Goal: Information Seeking & Learning: Learn about a topic

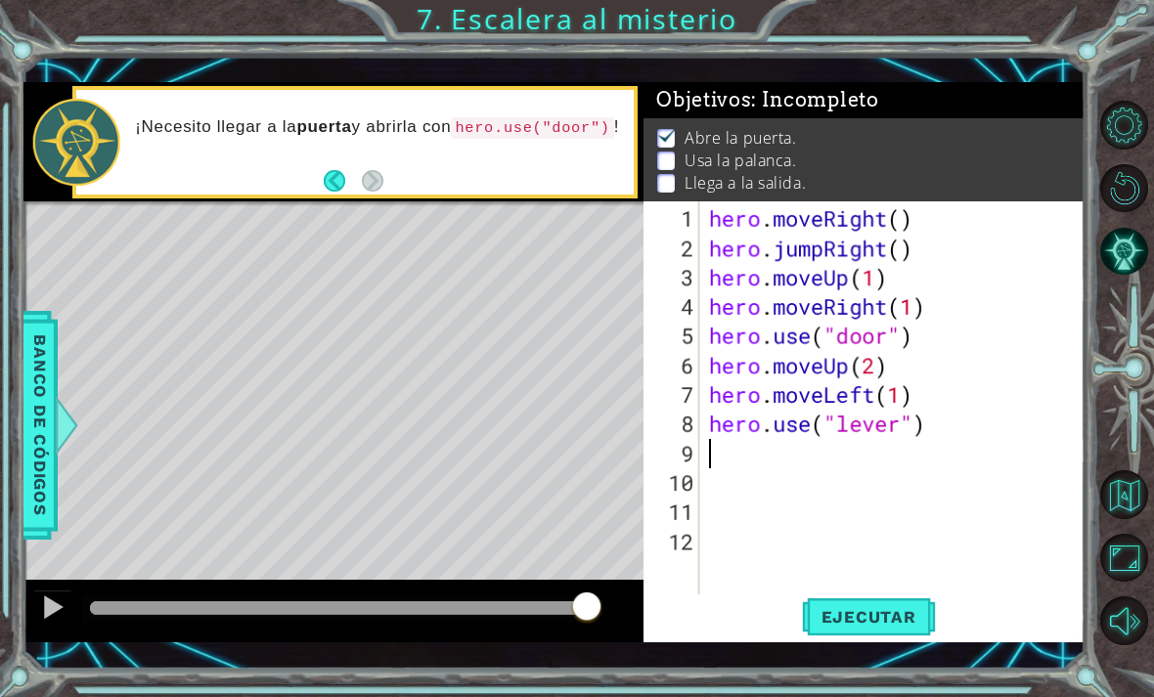
scroll to position [64, 0]
click at [913, 610] on span "Ejecutar" at bounding box center [869, 617] width 134 height 20
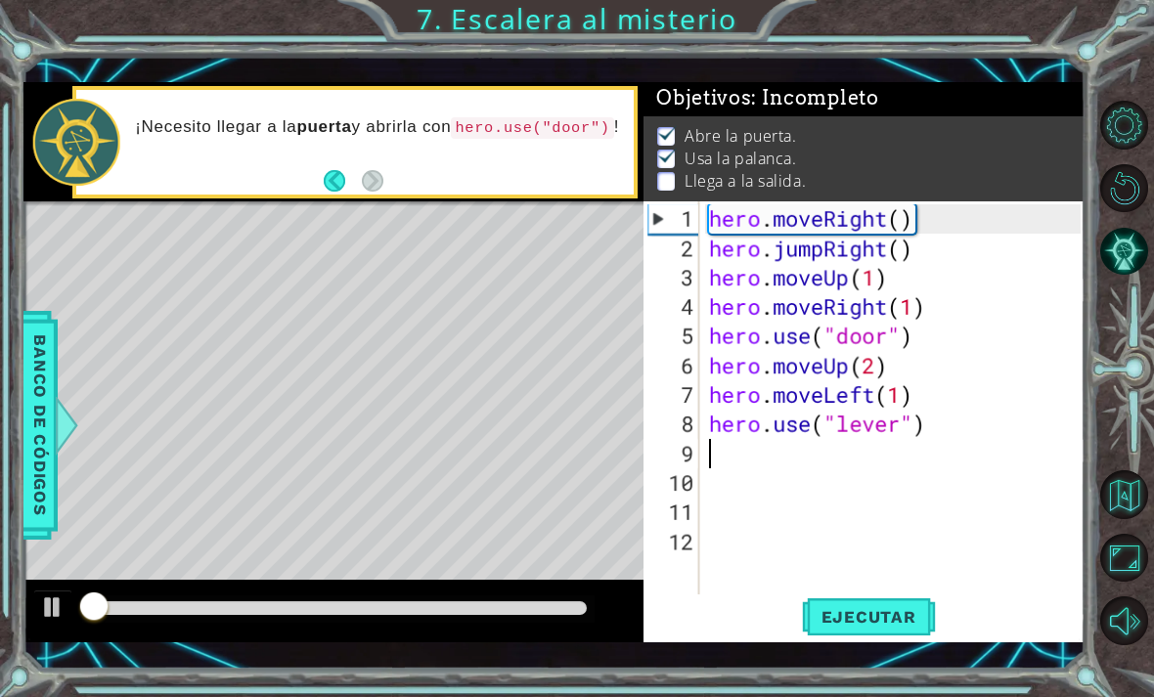
scroll to position [1, 0]
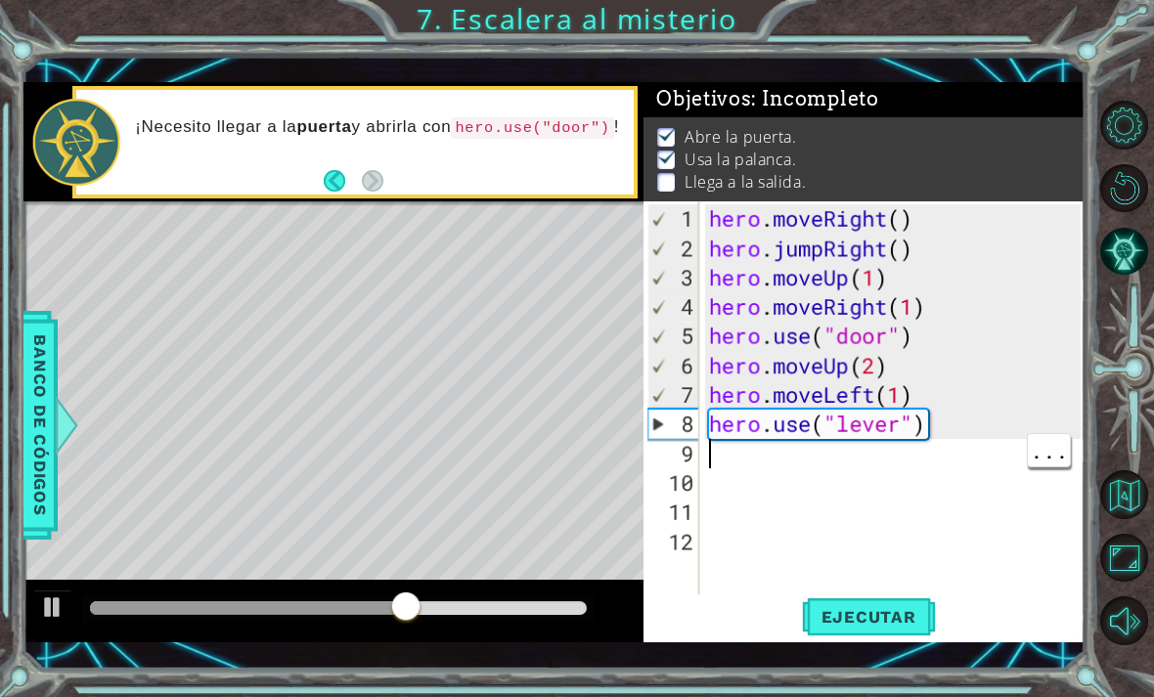
click at [728, 460] on div "hero . moveRight ( ) hero . jumpRight ( ) hero . moveUp ( 1 ) hero . moveRight …" at bounding box center [897, 438] width 385 height 469
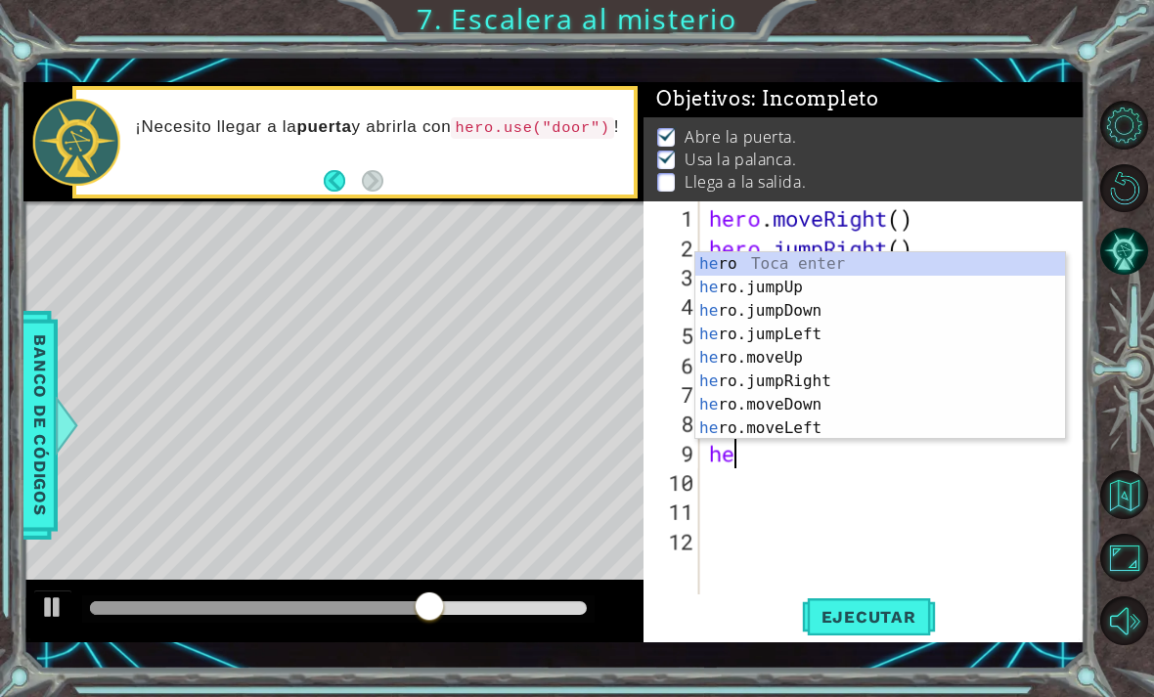
scroll to position [0, 1]
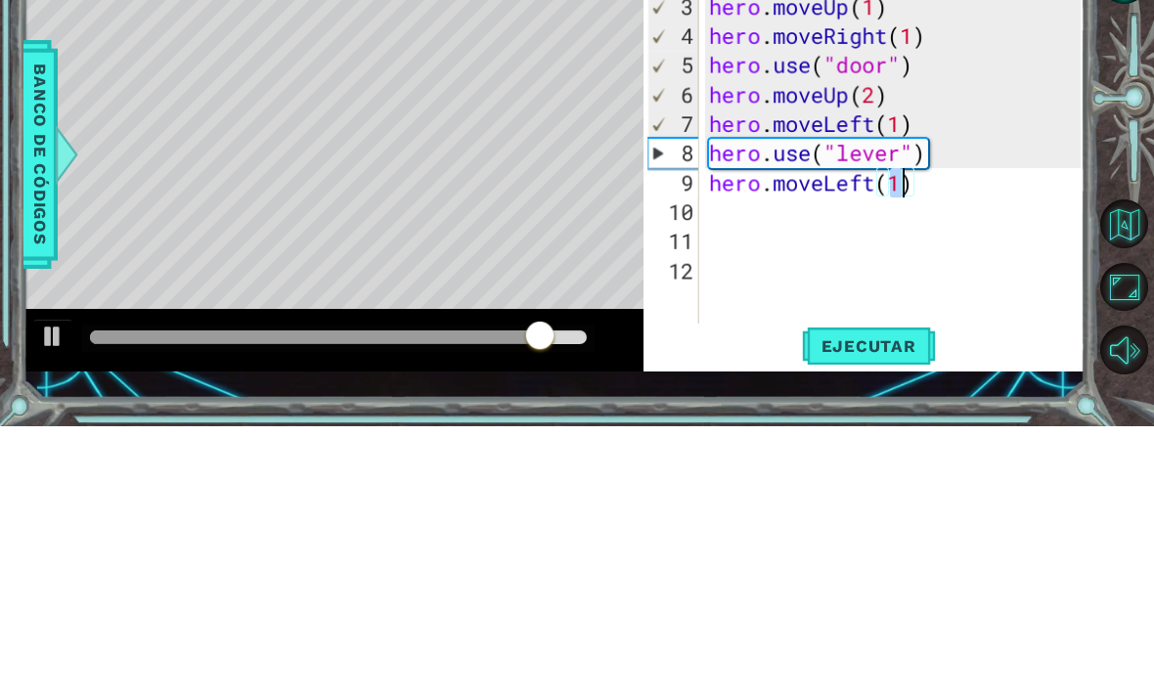
type textarea "hero.moveLeft(2)"
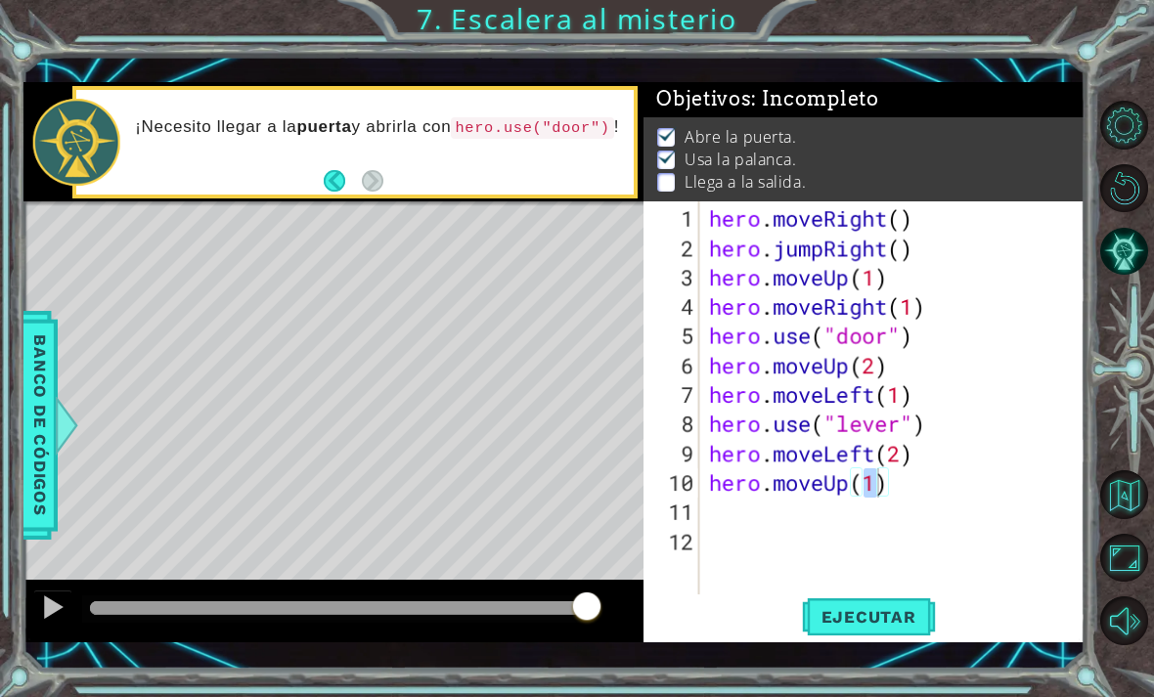
click at [907, 618] on span "Ejecutar" at bounding box center [869, 617] width 134 height 20
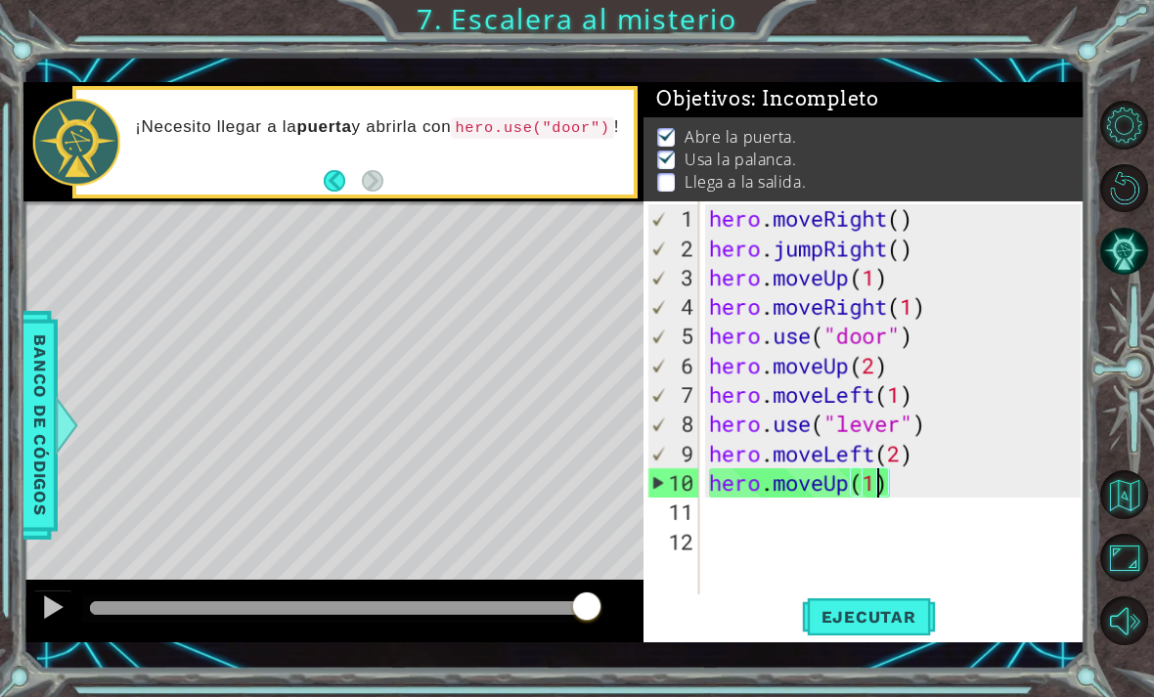
click at [39, 394] on span "Banco de códigos" at bounding box center [39, 426] width 31 height 202
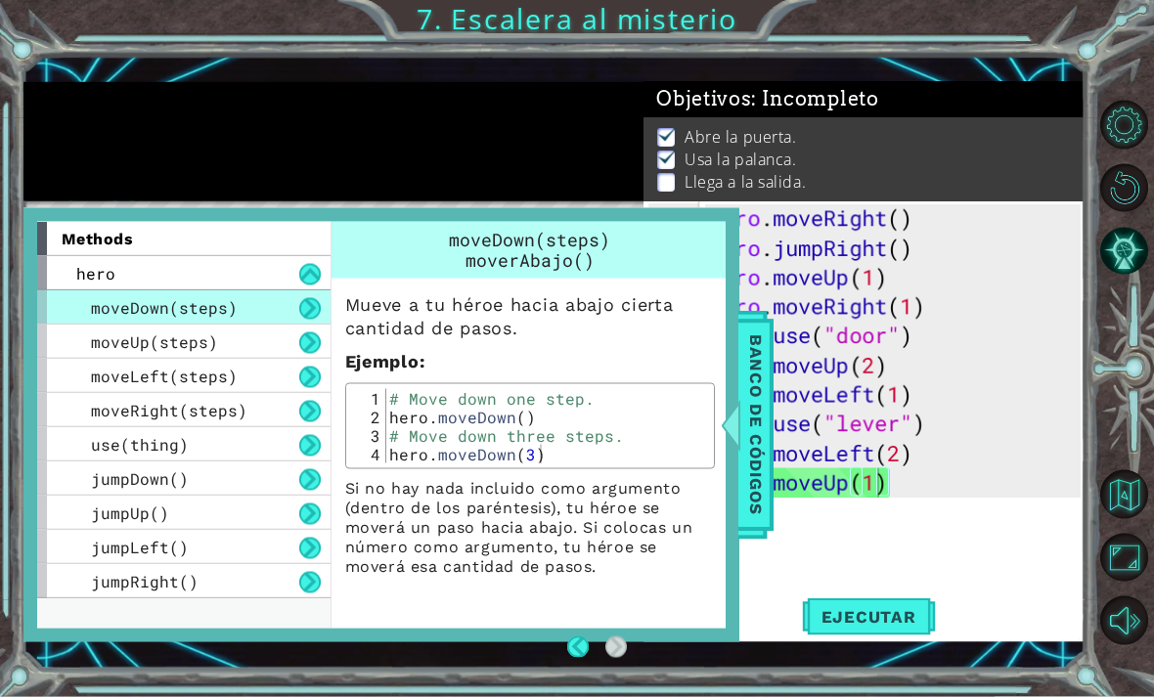
scroll to position [0, 0]
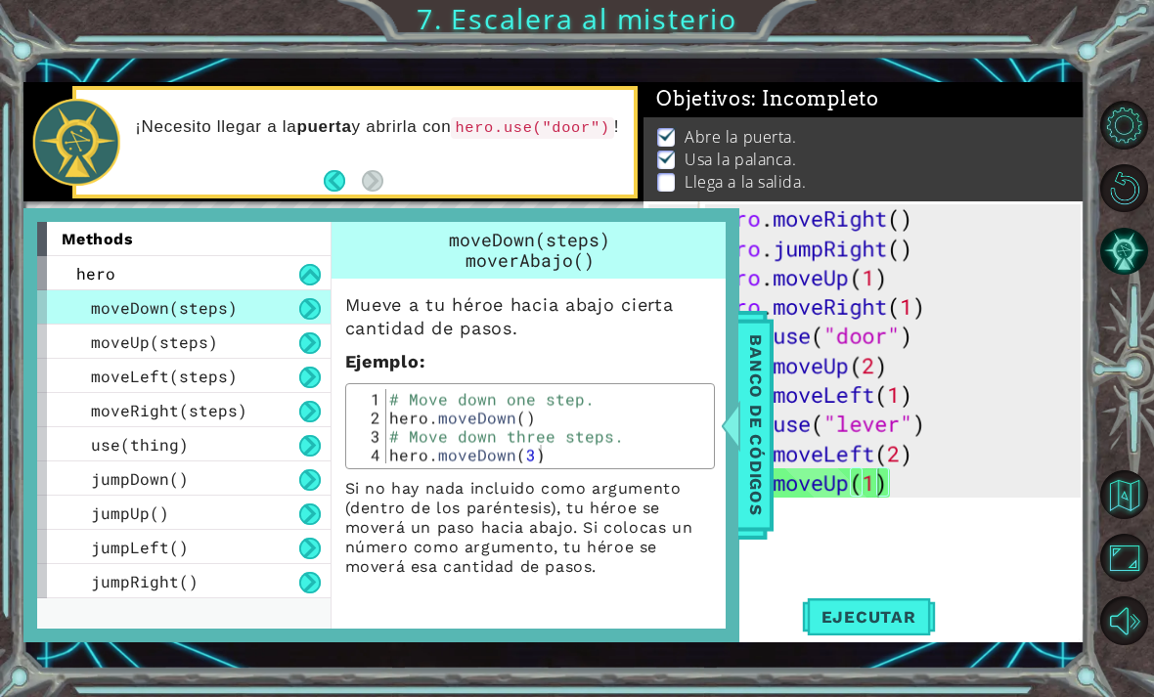
click at [80, 339] on div "moveUp(steps)" at bounding box center [183, 342] width 293 height 34
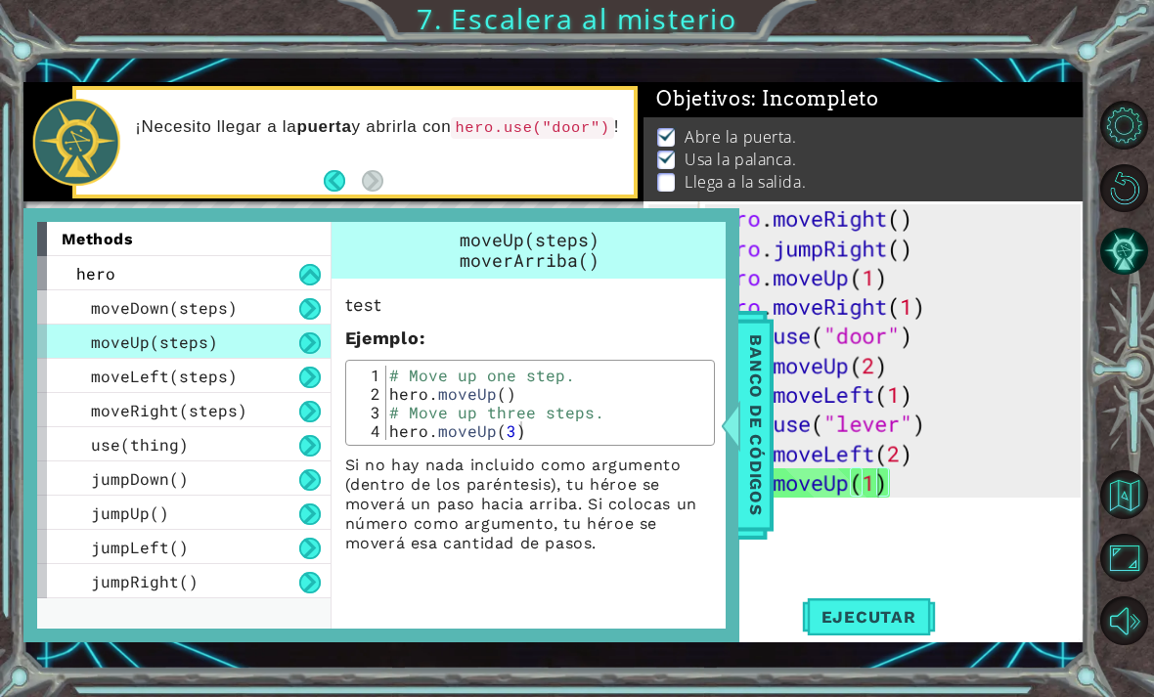
click at [82, 382] on div "moveLeft(steps)" at bounding box center [183, 376] width 293 height 34
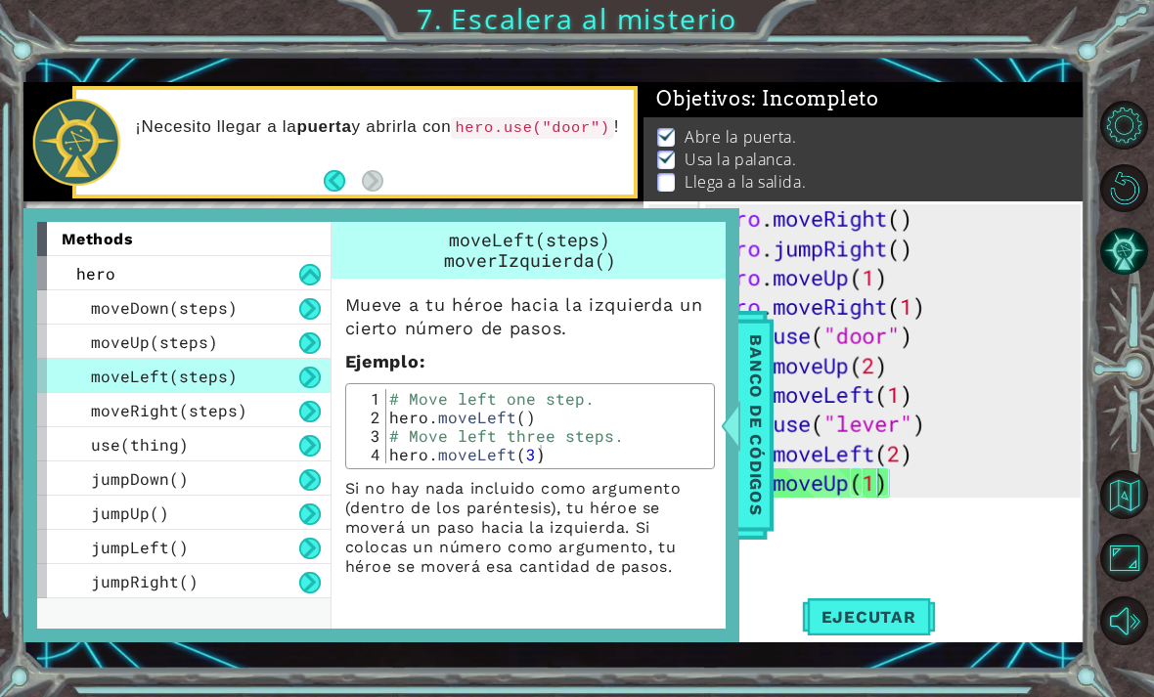
click at [79, 346] on div "moveUp(steps)" at bounding box center [183, 342] width 293 height 34
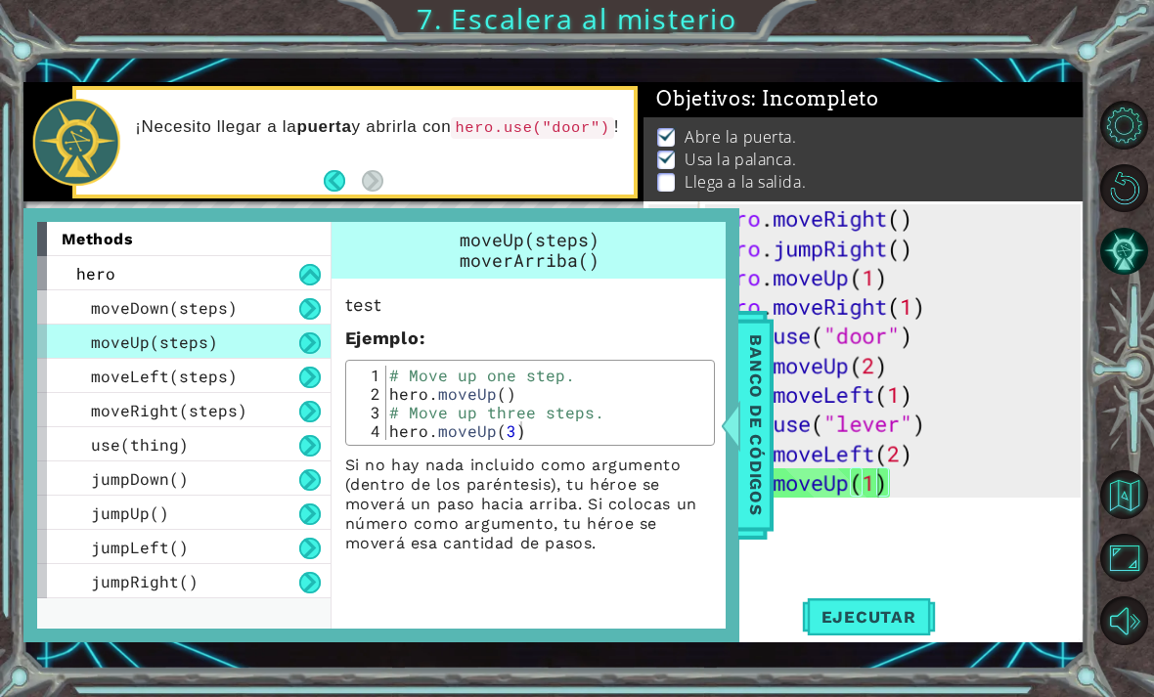
click at [767, 431] on span "Banco de códigos" at bounding box center [755, 426] width 31 height 202
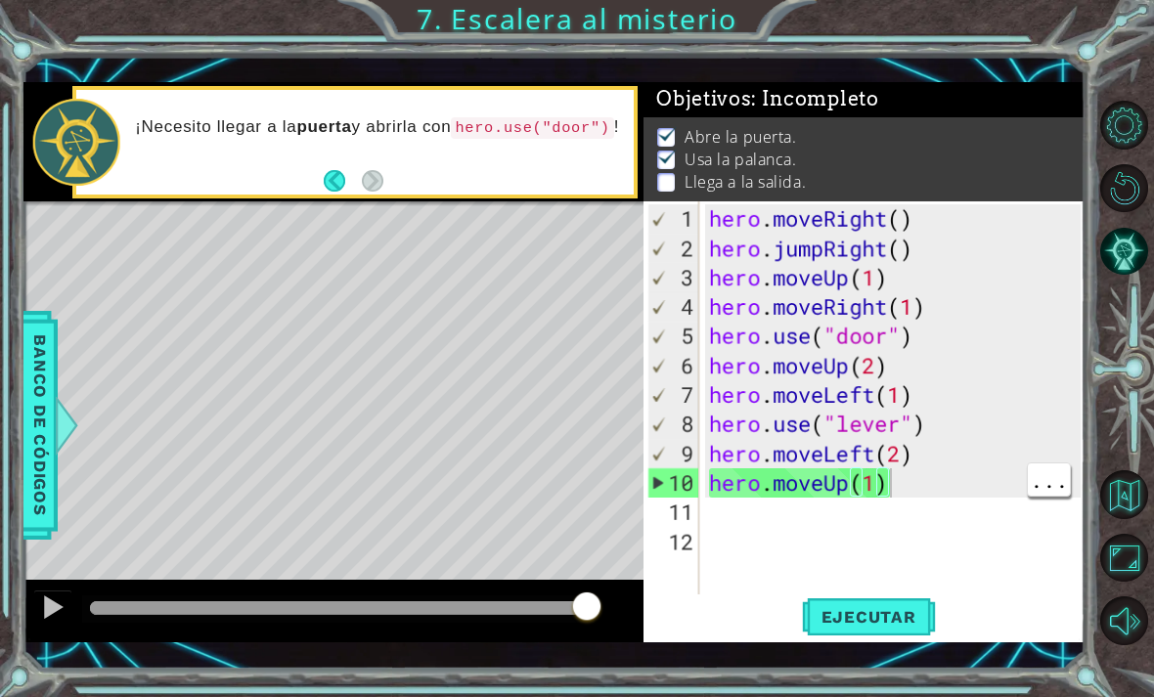
click at [910, 472] on div "hero . moveRight ( ) hero . jumpRight ( ) hero . moveUp ( 1 ) hero . moveRight …" at bounding box center [897, 438] width 385 height 469
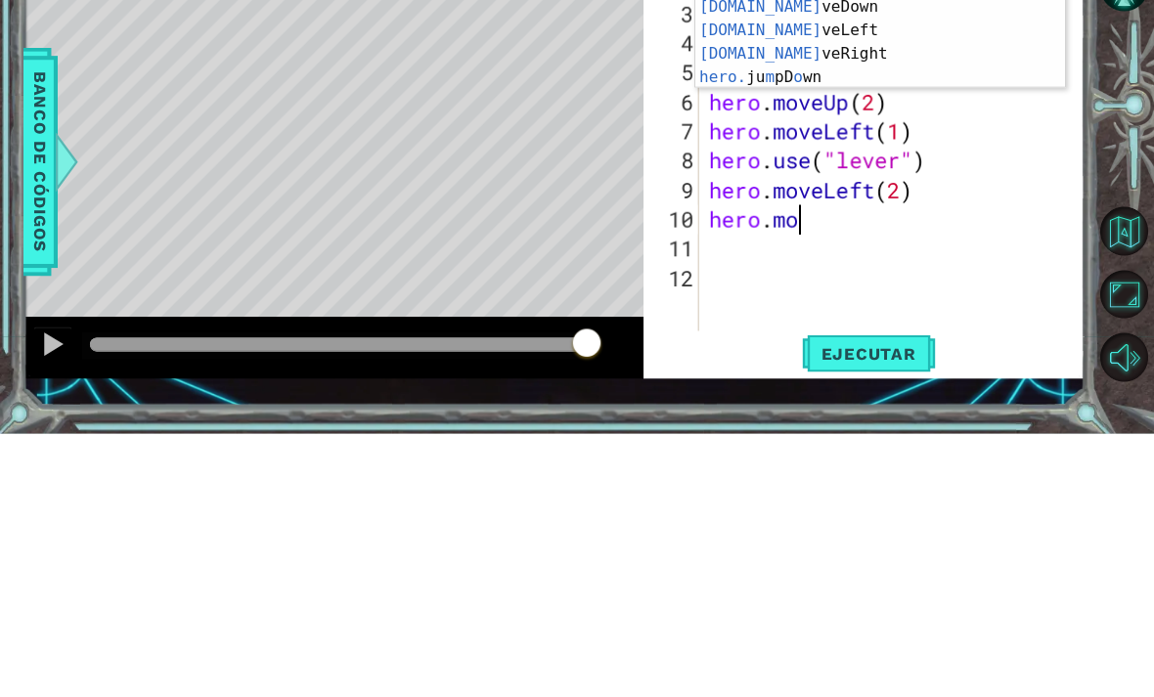
type textarea "hero.m"
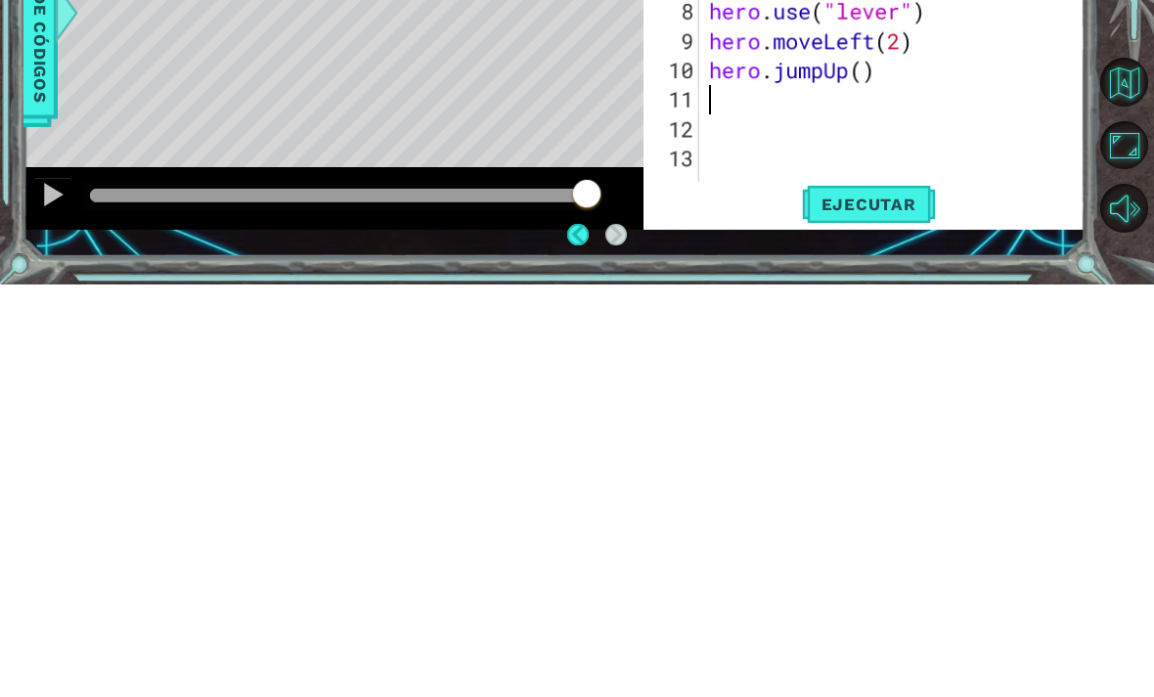
scroll to position [8, 0]
click at [898, 607] on span "Ejecutar" at bounding box center [869, 617] width 134 height 20
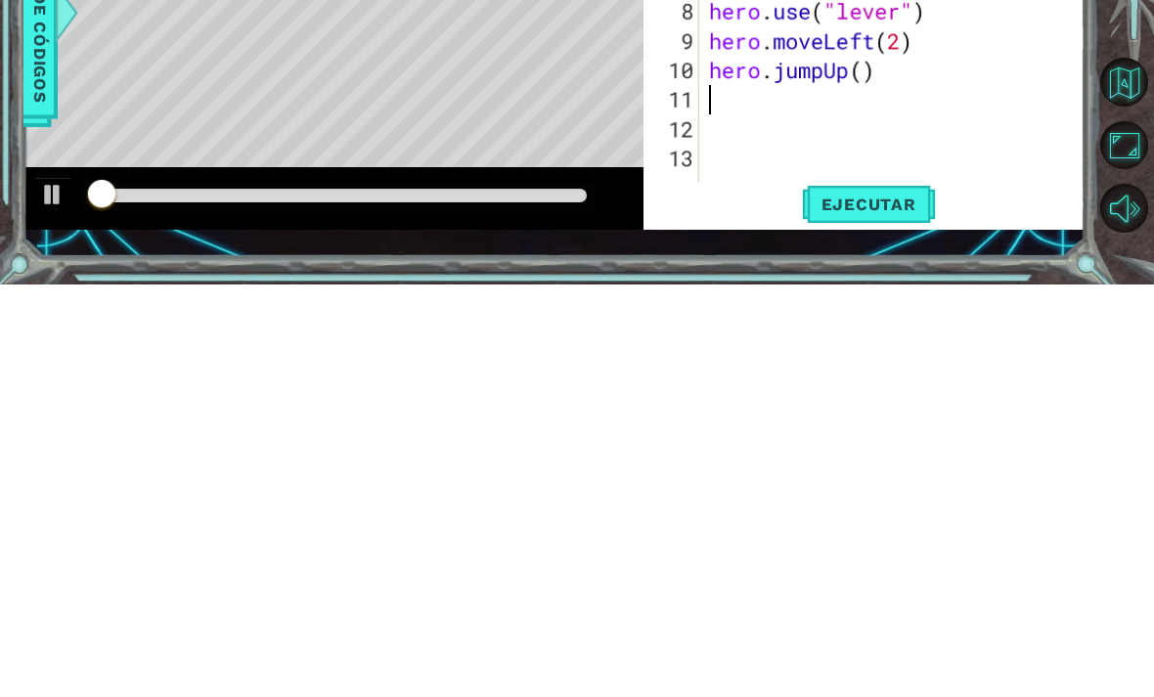
scroll to position [64, 0]
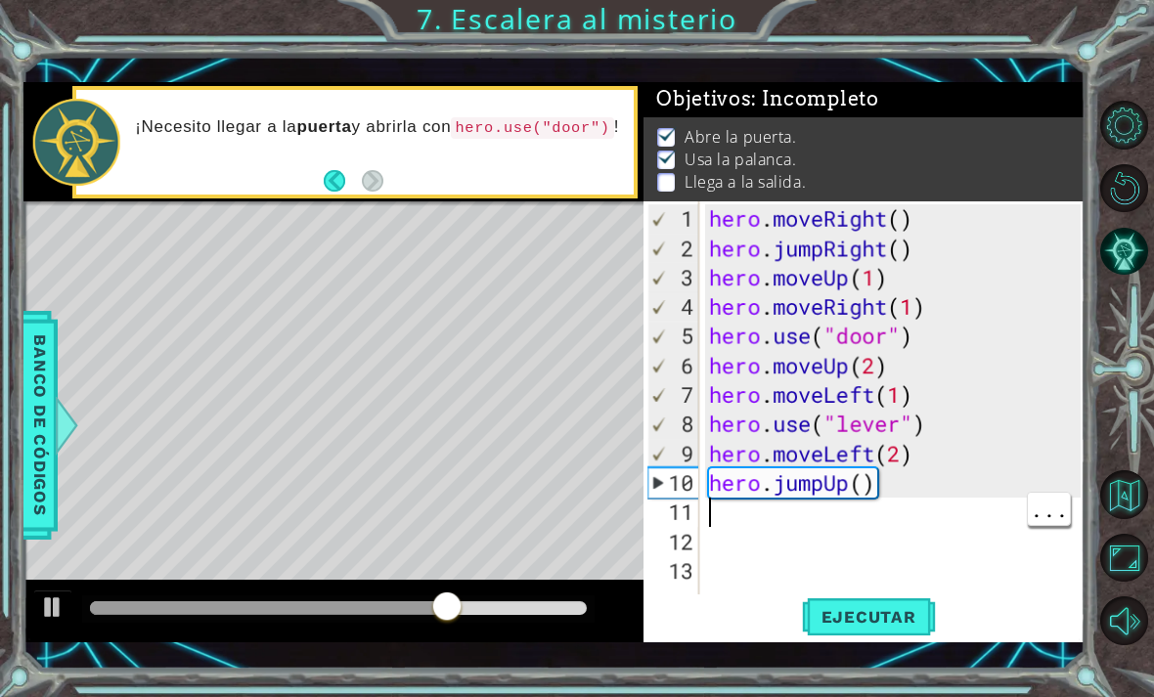
click at [743, 520] on div "hero . moveRight ( ) hero . jumpRight ( ) hero . moveUp ( 1 ) hero . moveRight …" at bounding box center [897, 438] width 385 height 469
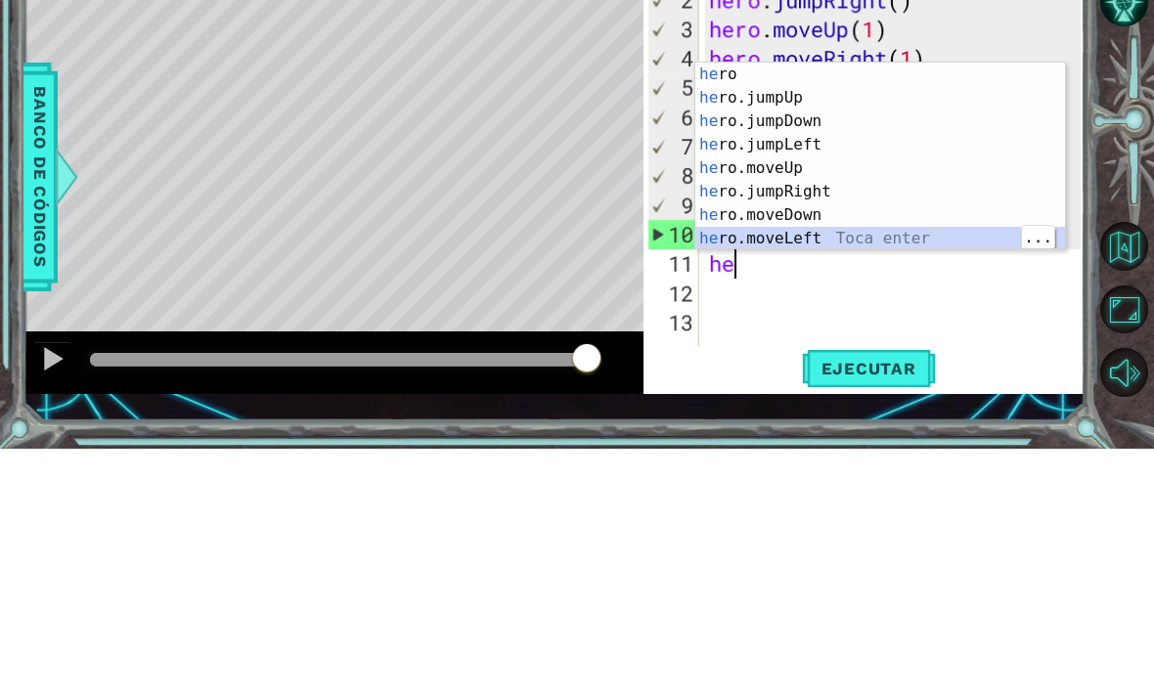
click at [845, 311] on div "he ro Toca enter he ro.jumpUp Toca enter he ro.jumpDown Toca enter he ro.jumpLe…" at bounding box center [880, 428] width 370 height 235
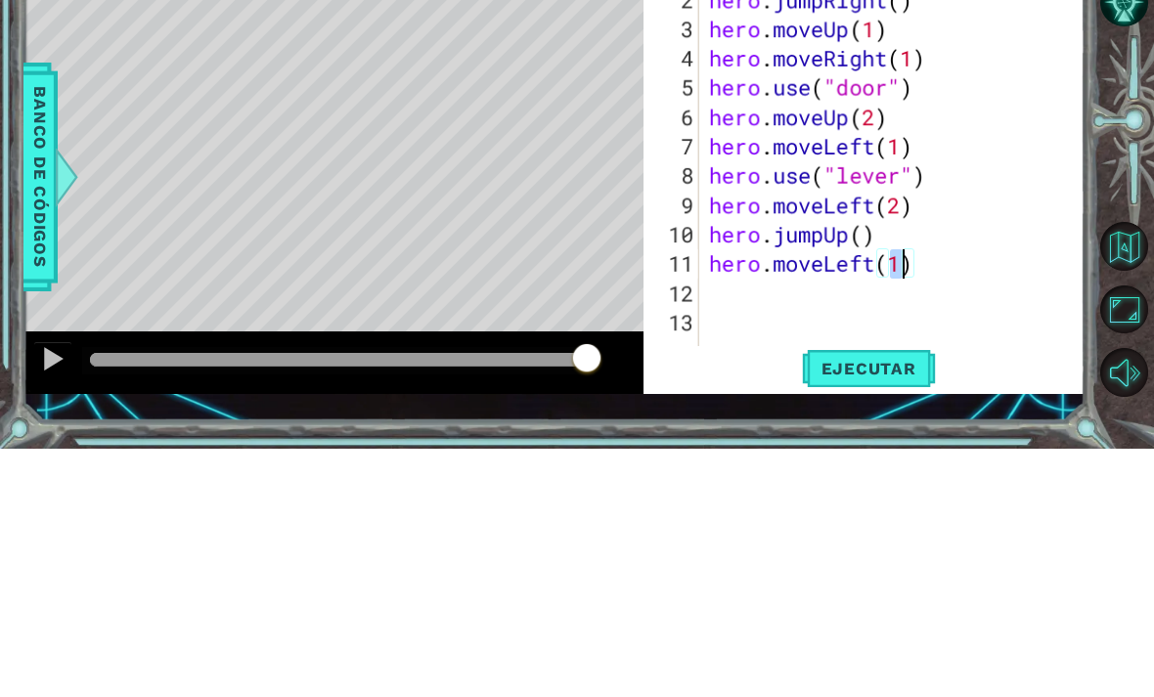
type textarea "hero.moveLeft(2)"
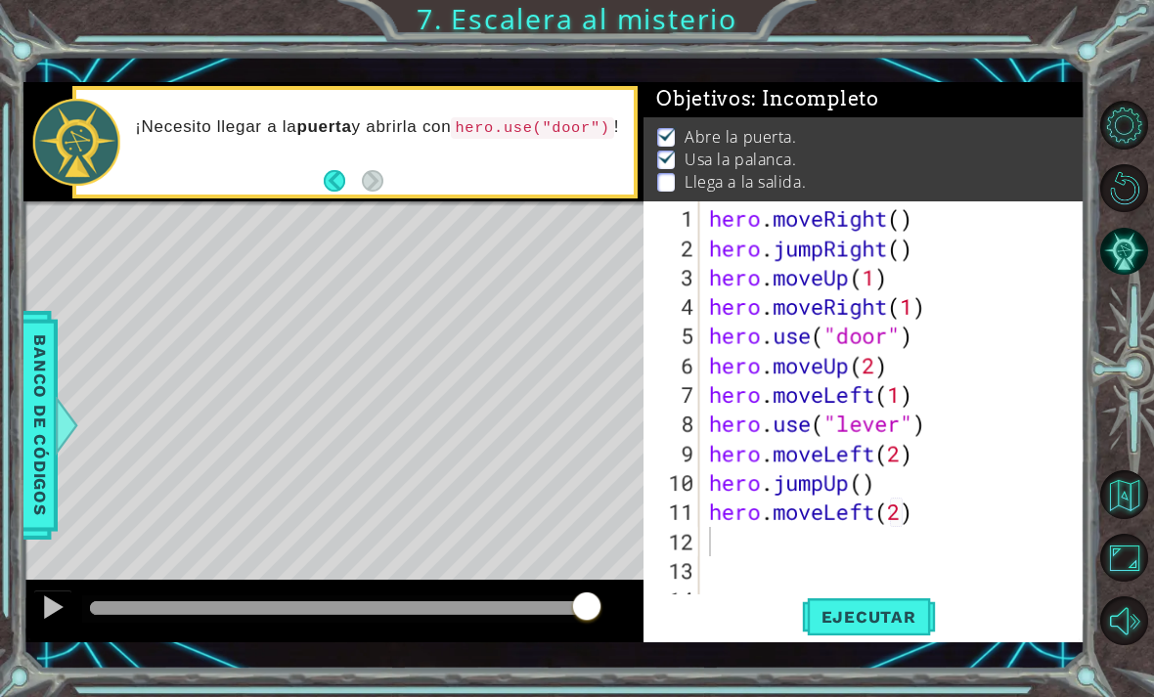
click at [911, 610] on span "Ejecutar" at bounding box center [869, 617] width 134 height 20
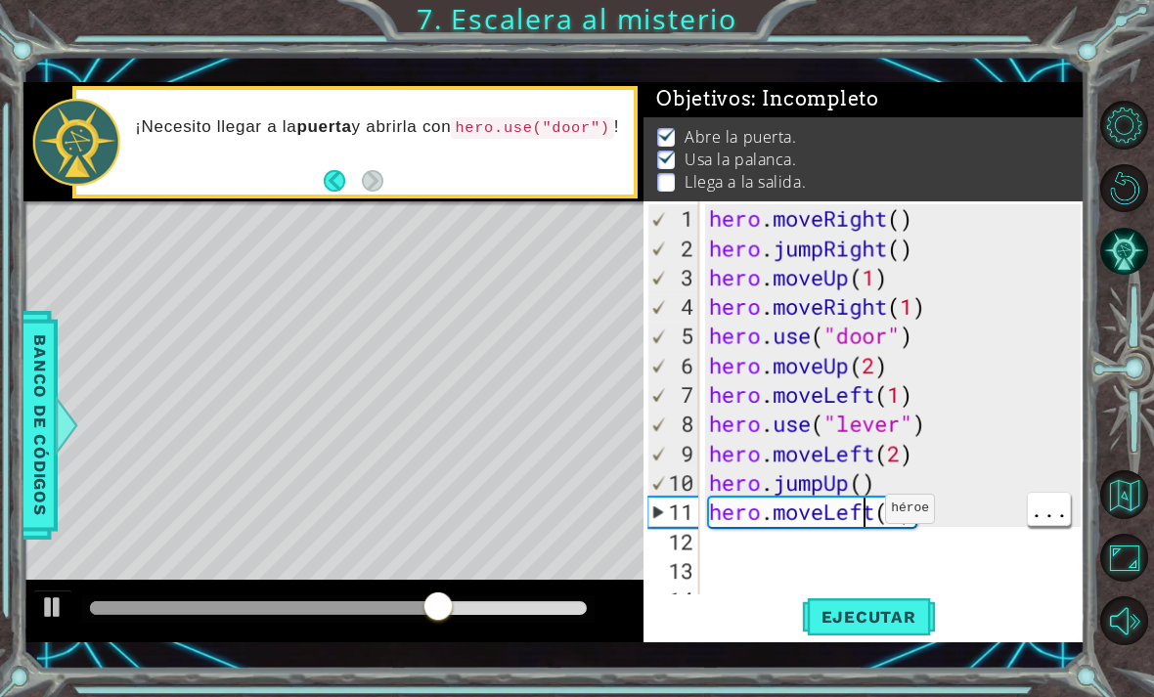
click at [877, 522] on div "hero . moveRight ( ) hero . jumpRight ( ) hero . moveUp ( 1 ) hero . moveRight …" at bounding box center [897, 438] width 385 height 469
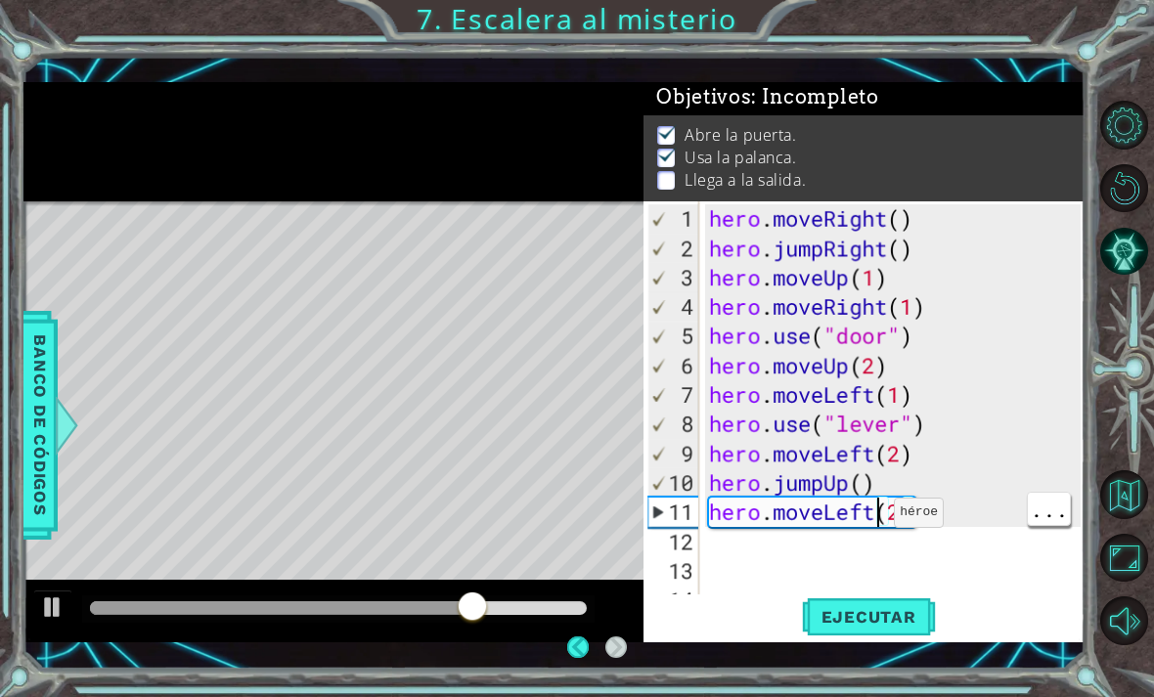
scroll to position [3, 0]
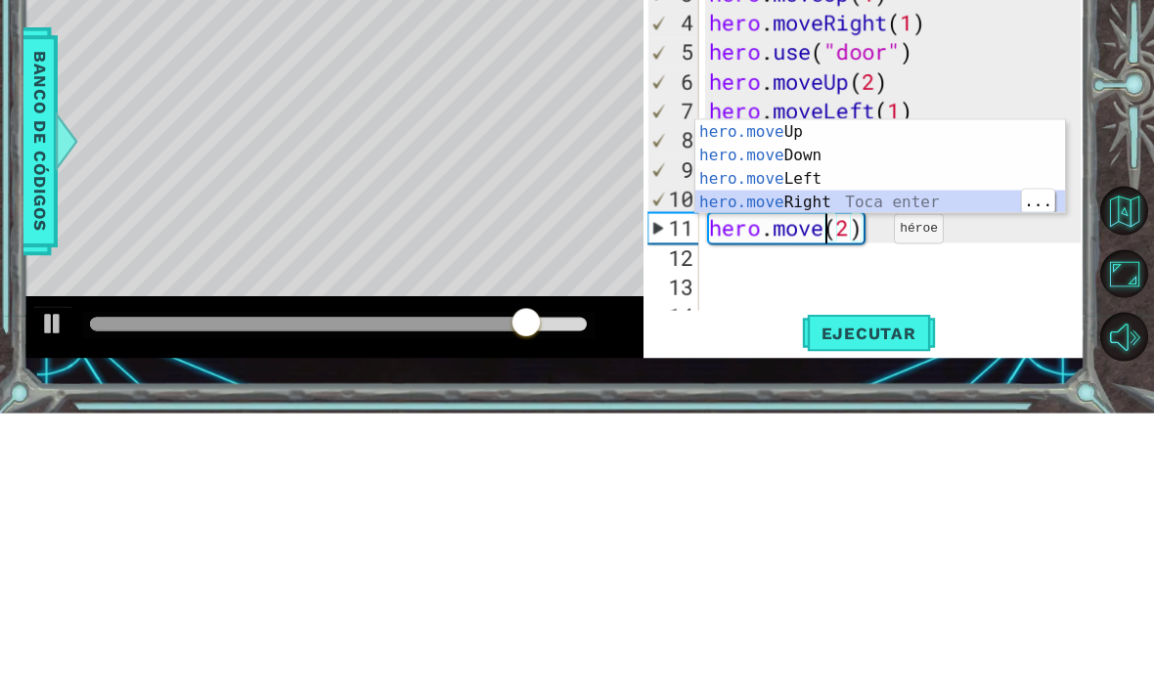
click at [875, 404] on div "hero.move Up Toca enter hero.move Down Toca enter hero.move Left Toca enter her…" at bounding box center [880, 474] width 370 height 141
type textarea "hero.moveRight(1)(2)"
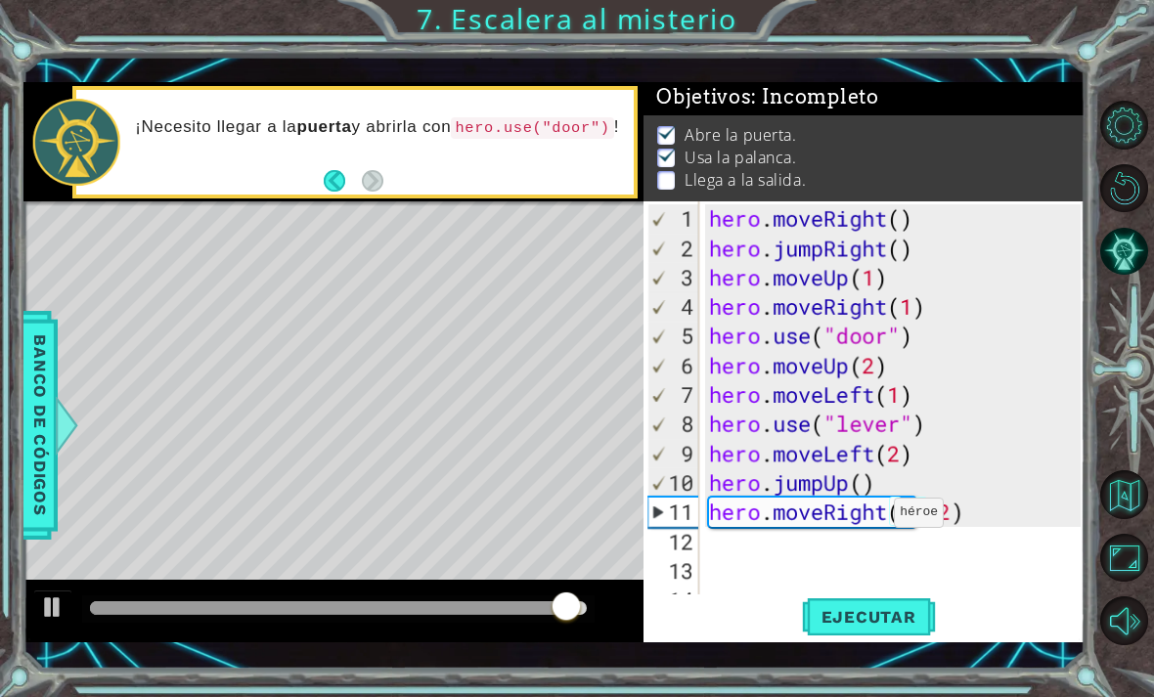
click at [902, 615] on span "Ejecutar" at bounding box center [869, 617] width 134 height 20
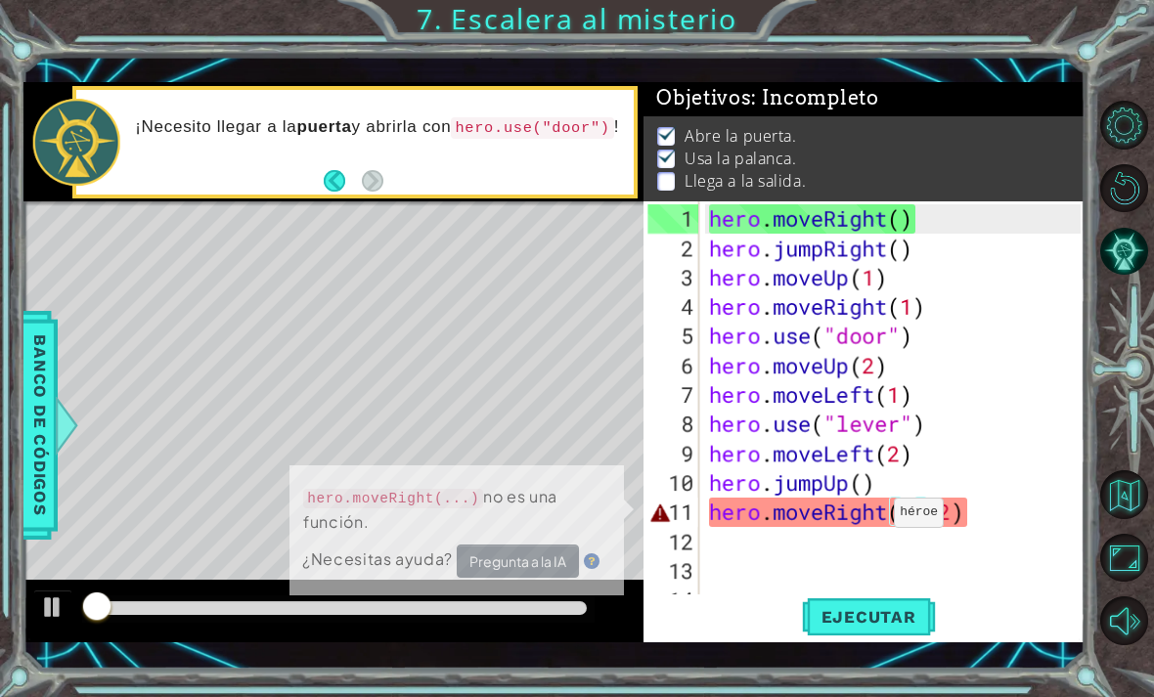
scroll to position [1, 0]
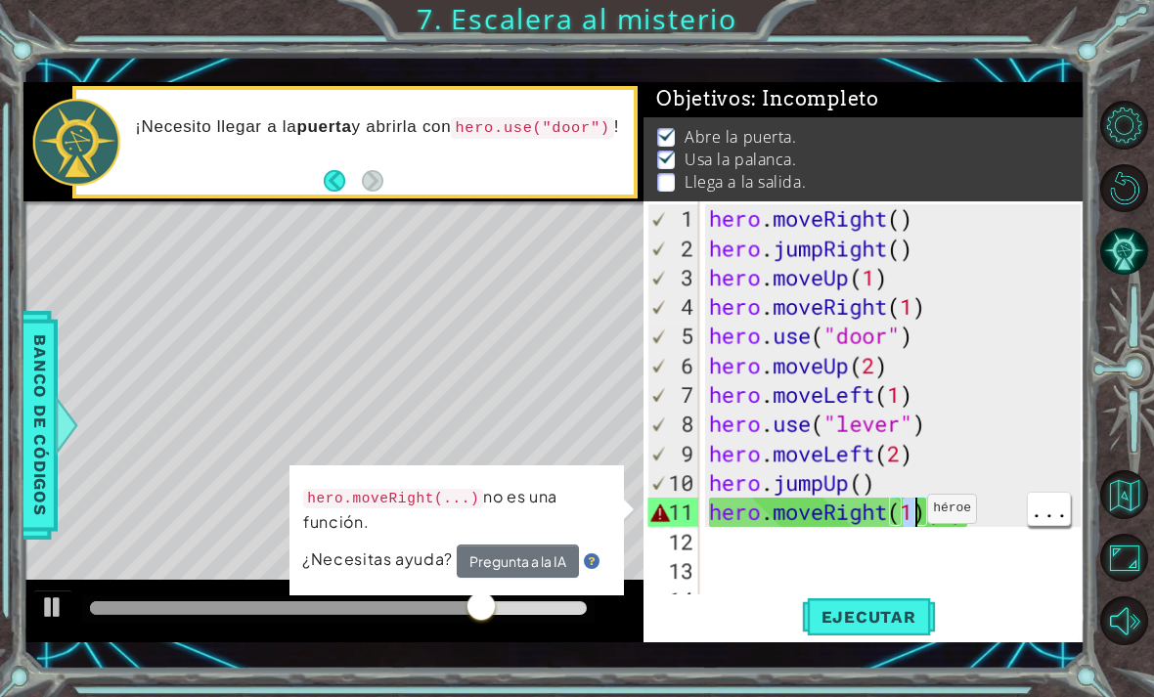
click at [1002, 523] on div "hero . moveRight ( ) hero . jumpRight ( ) hero . moveUp ( 1 ) hero . moveRight …" at bounding box center [897, 438] width 385 height 469
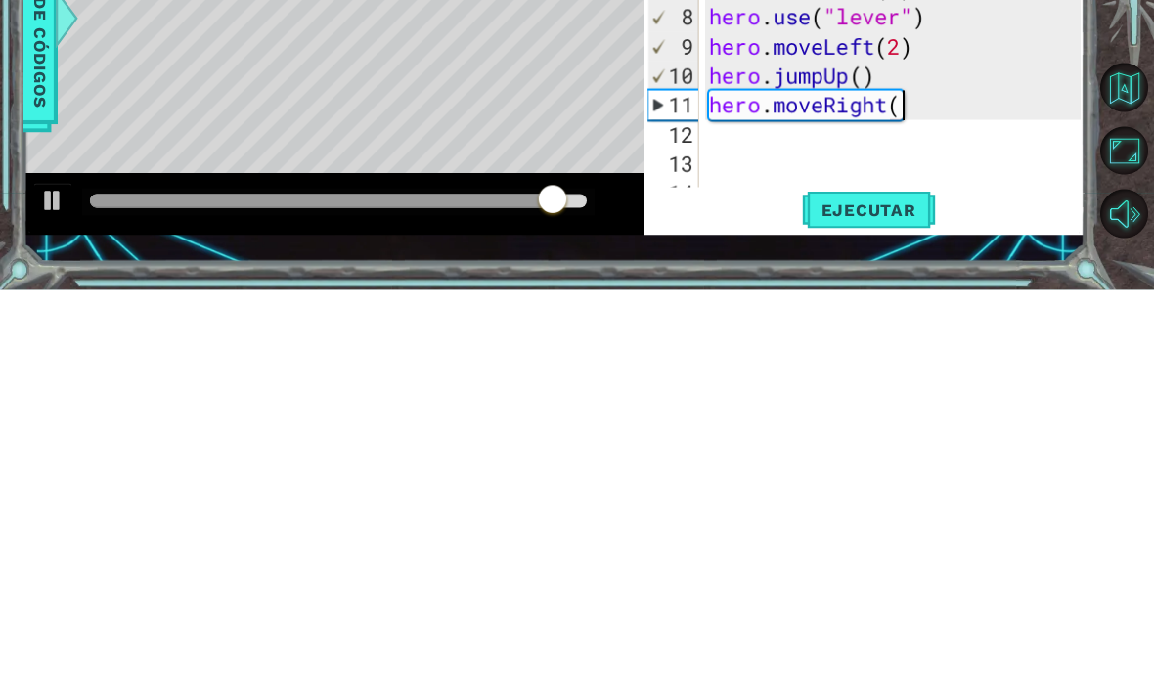
scroll to position [0, 9]
type textarea "hero.moveRight(2)"
click at [894, 607] on span "Ejecutar" at bounding box center [869, 617] width 134 height 20
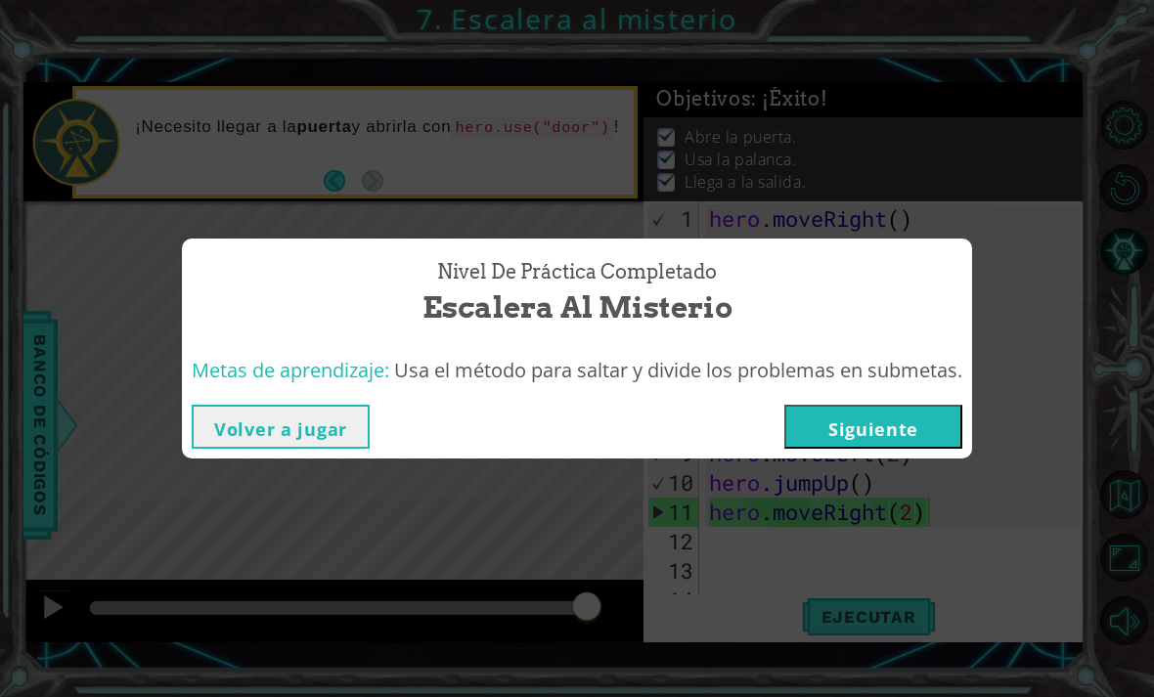
click at [924, 441] on button "Siguiente" at bounding box center [873, 427] width 178 height 44
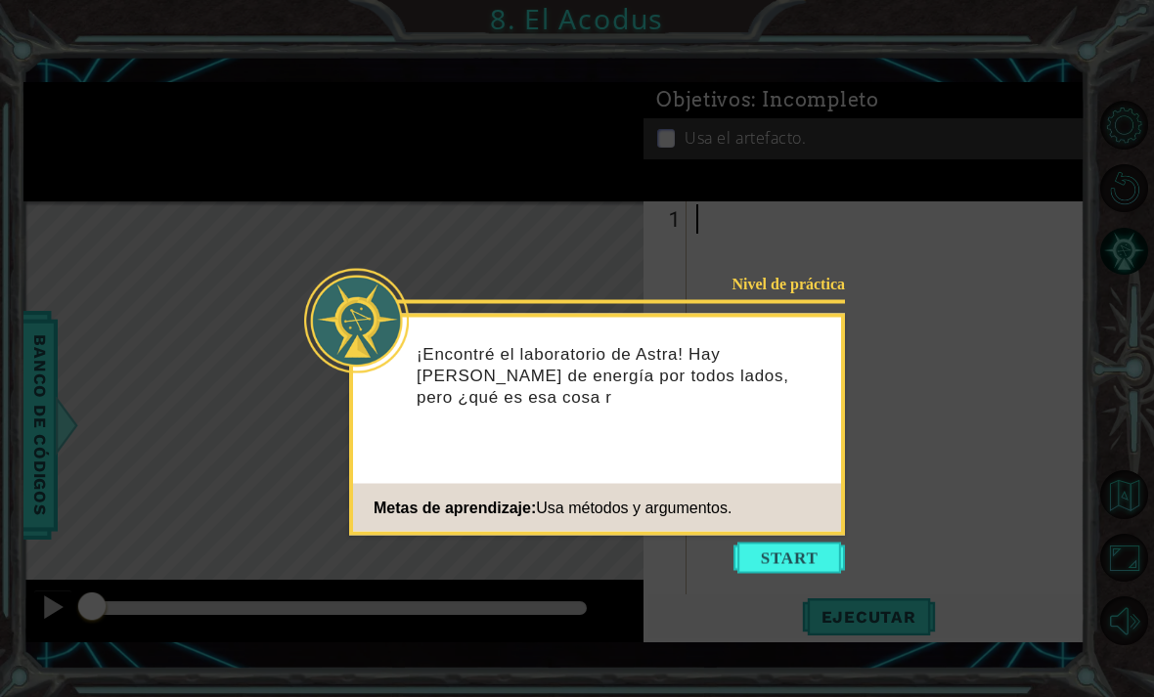
click at [804, 552] on button "Start" at bounding box center [789, 558] width 111 height 31
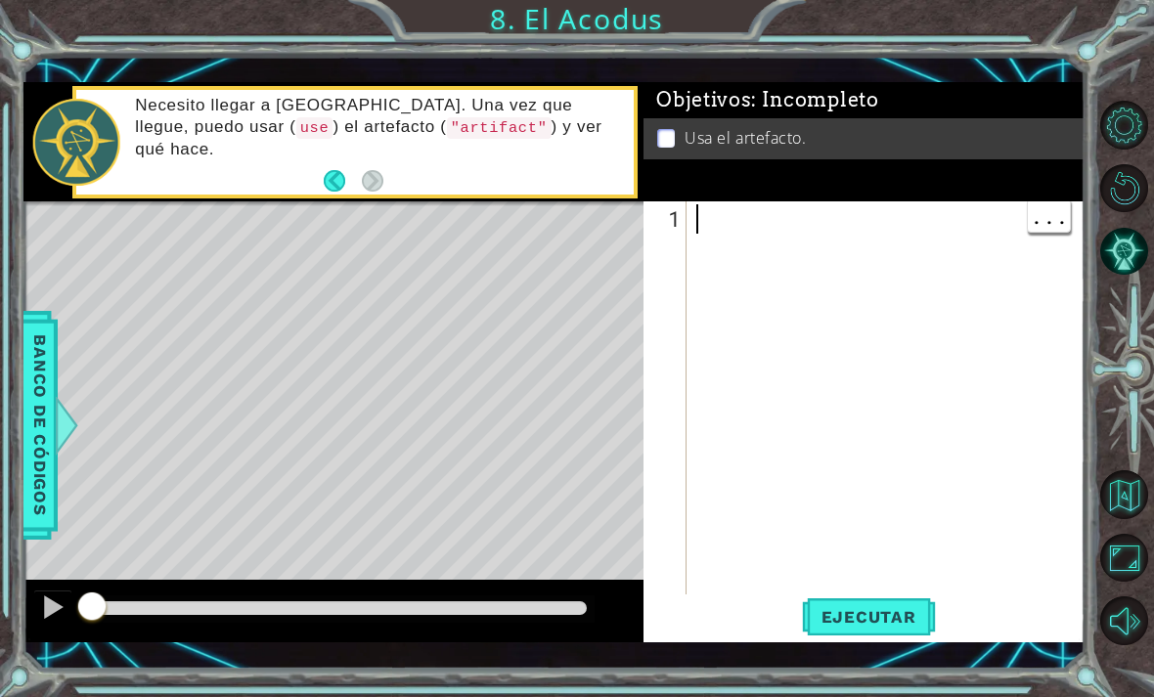
click at [726, 295] on div at bounding box center [891, 438] width 398 height 469
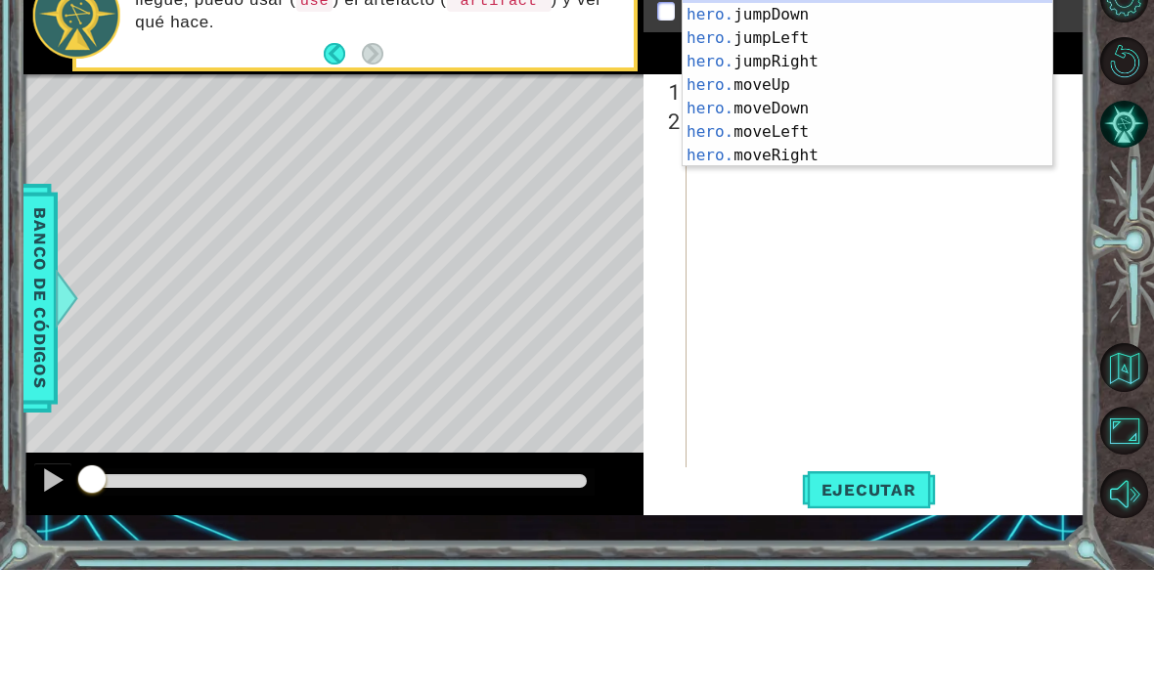
scroll to position [0, 2]
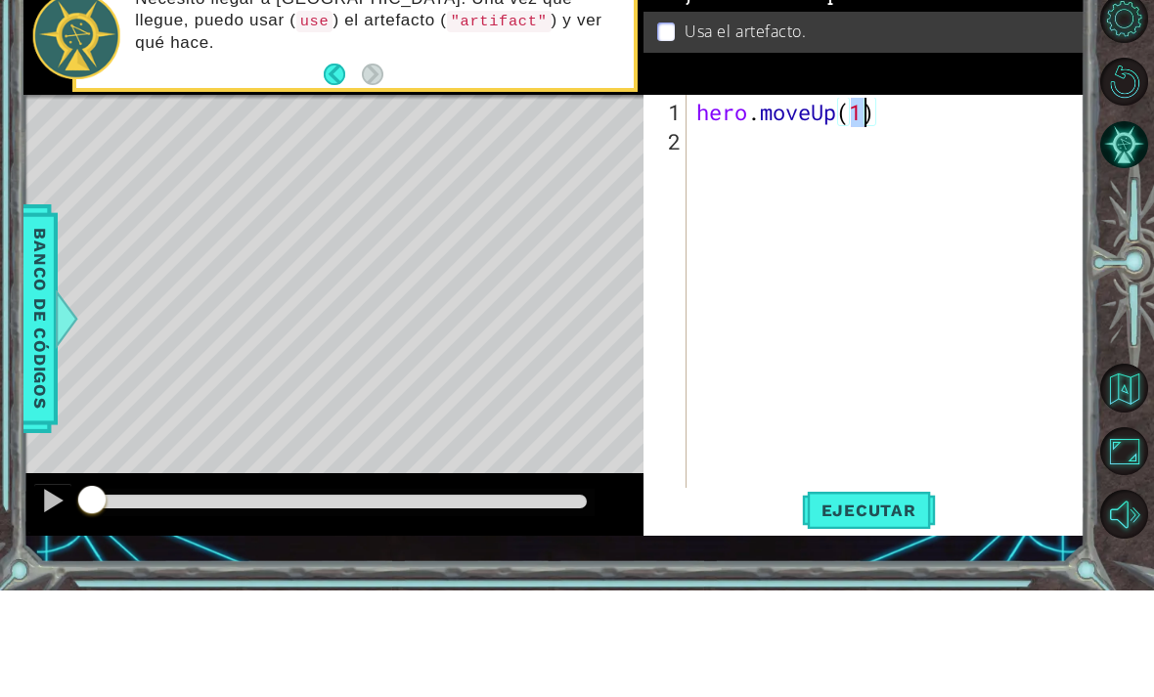
type textarea "hero.moveUp(2)"
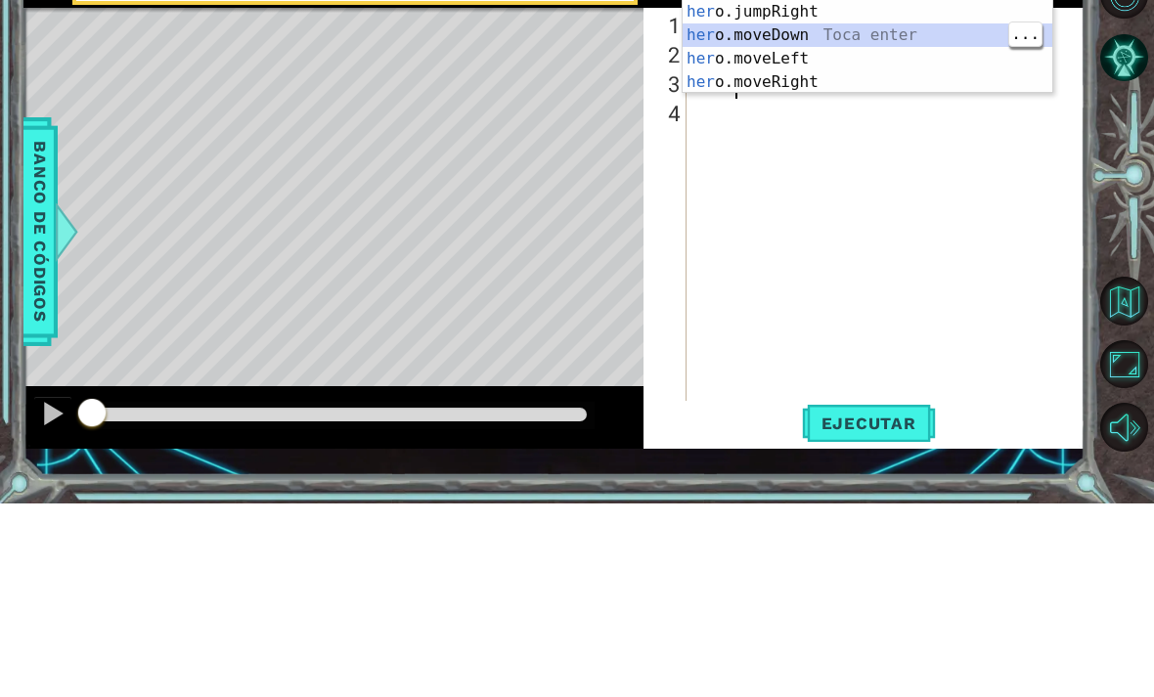
scroll to position [0, 9]
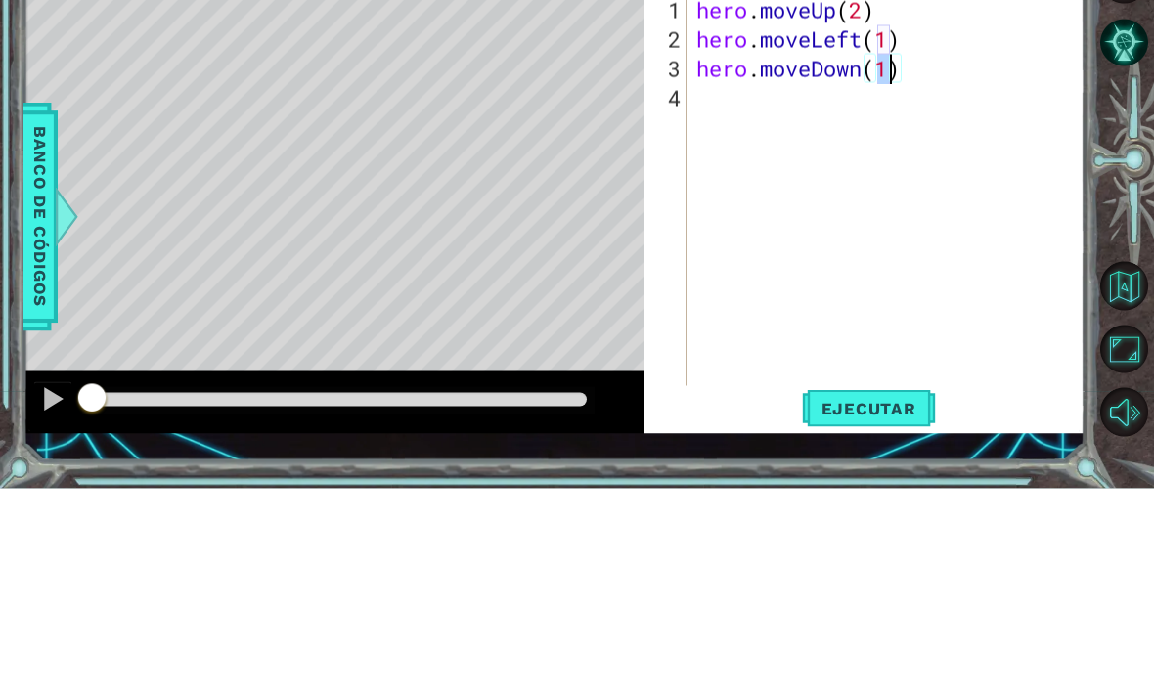
type textarea "hero.moveDown(2)"
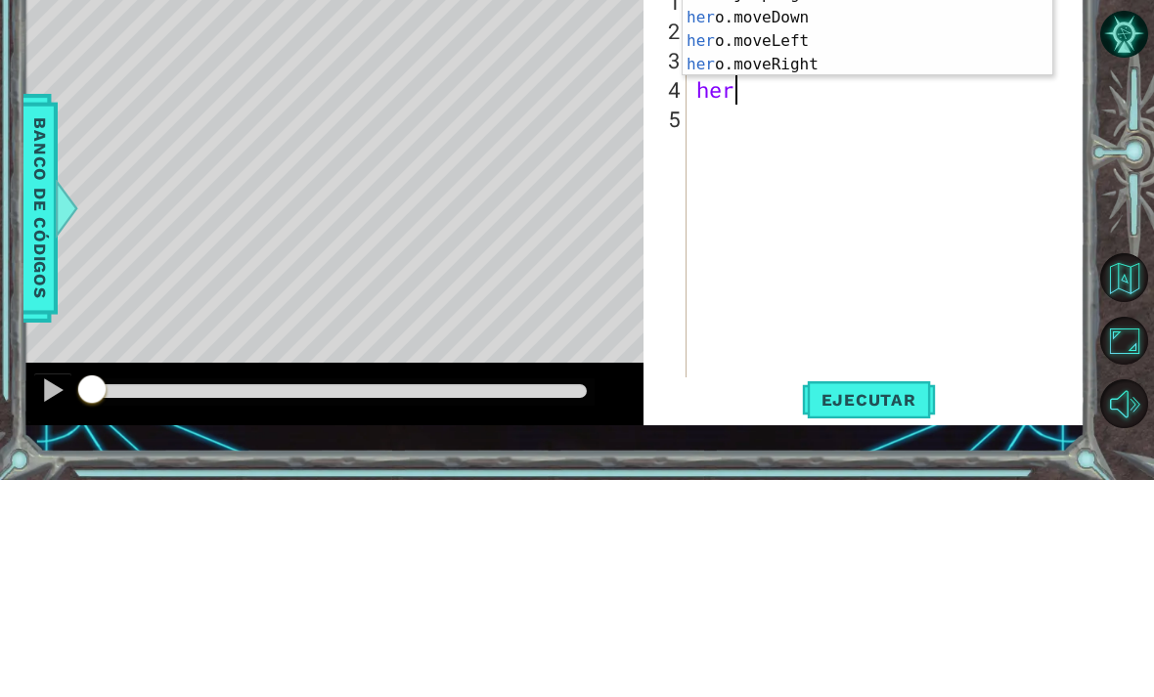
scroll to position [0, 1]
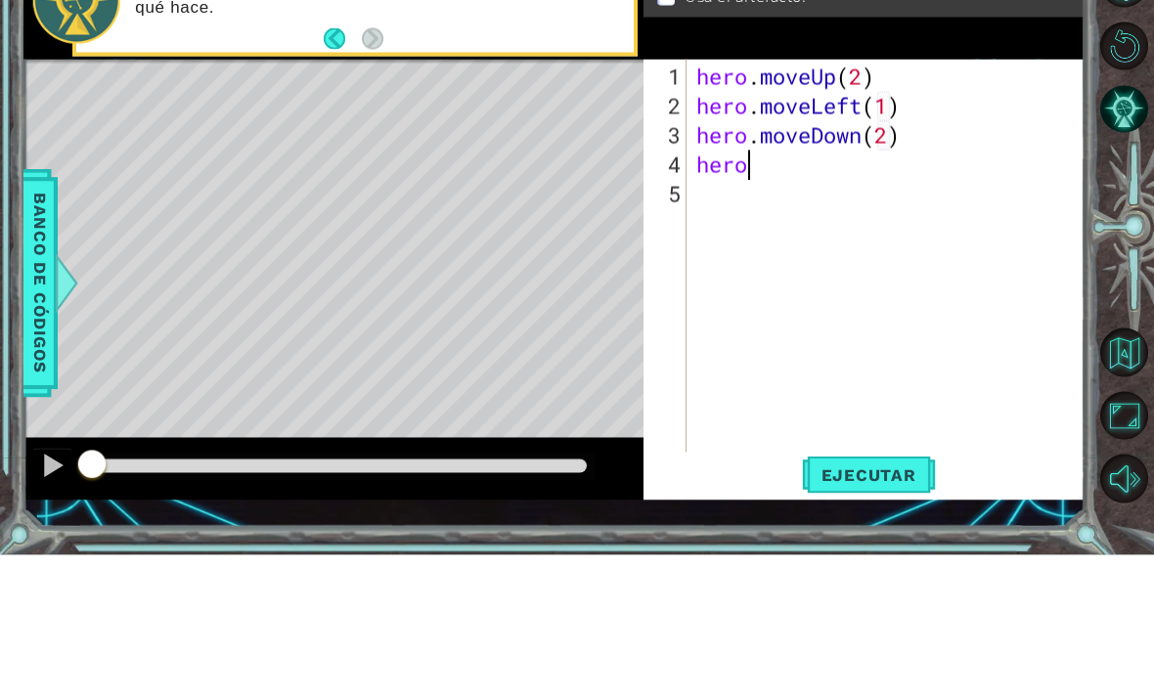
type textarea "hero."
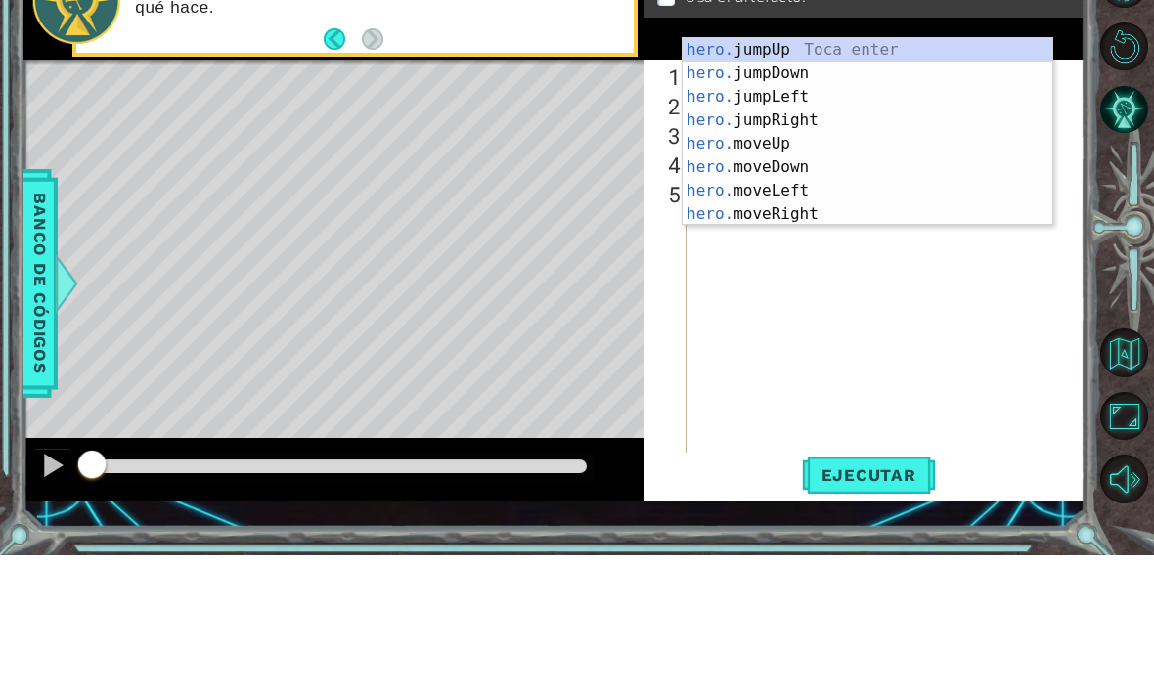
scroll to position [0, 2]
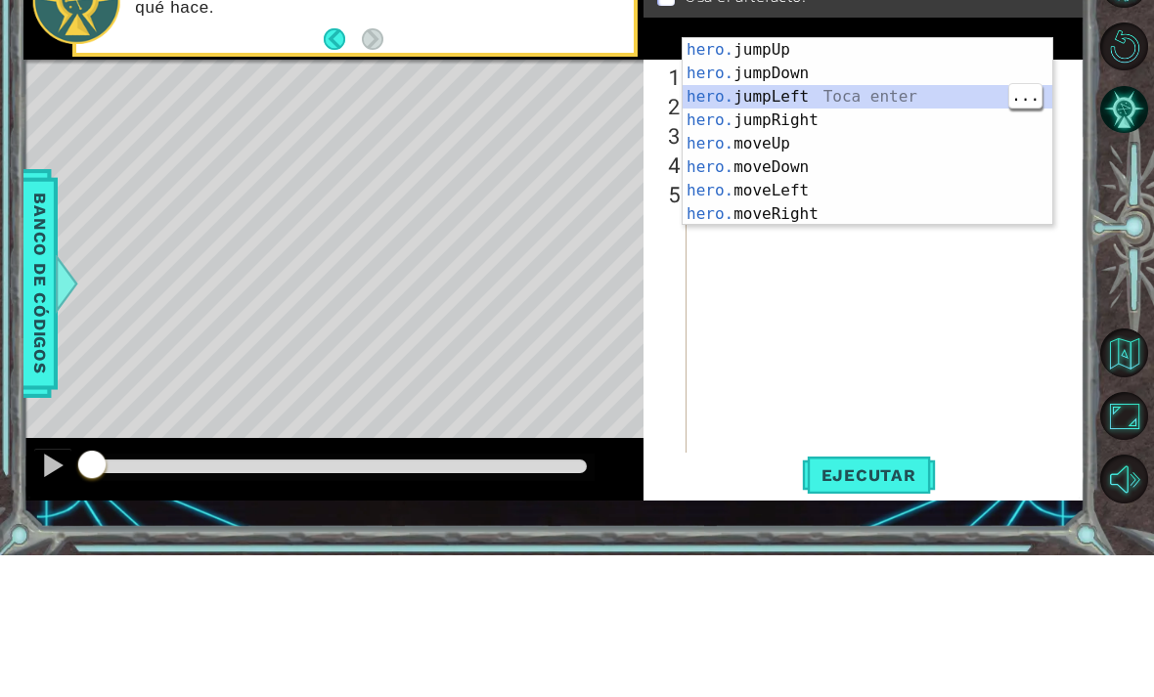
click at [840, 180] on div "hero. jumpUp Toca enter hero. jumpDown Toca enter hero. jumpLeft Toca enter her…" at bounding box center [868, 297] width 370 height 235
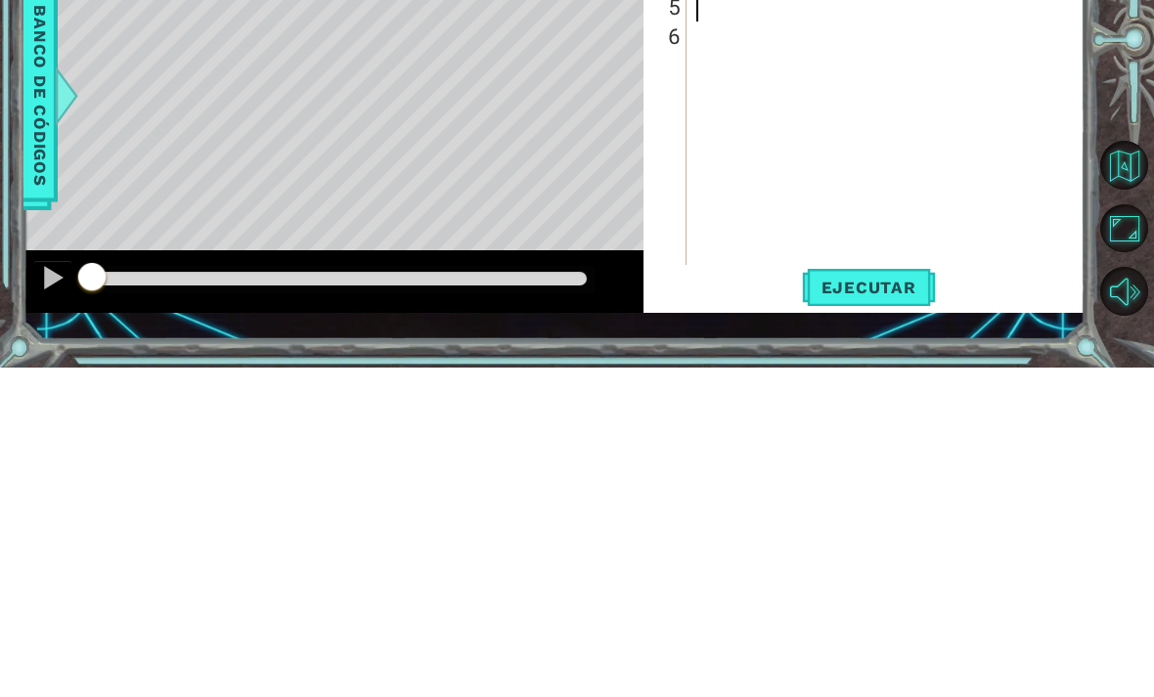
click at [898, 607] on span "Ejecutar" at bounding box center [869, 617] width 134 height 20
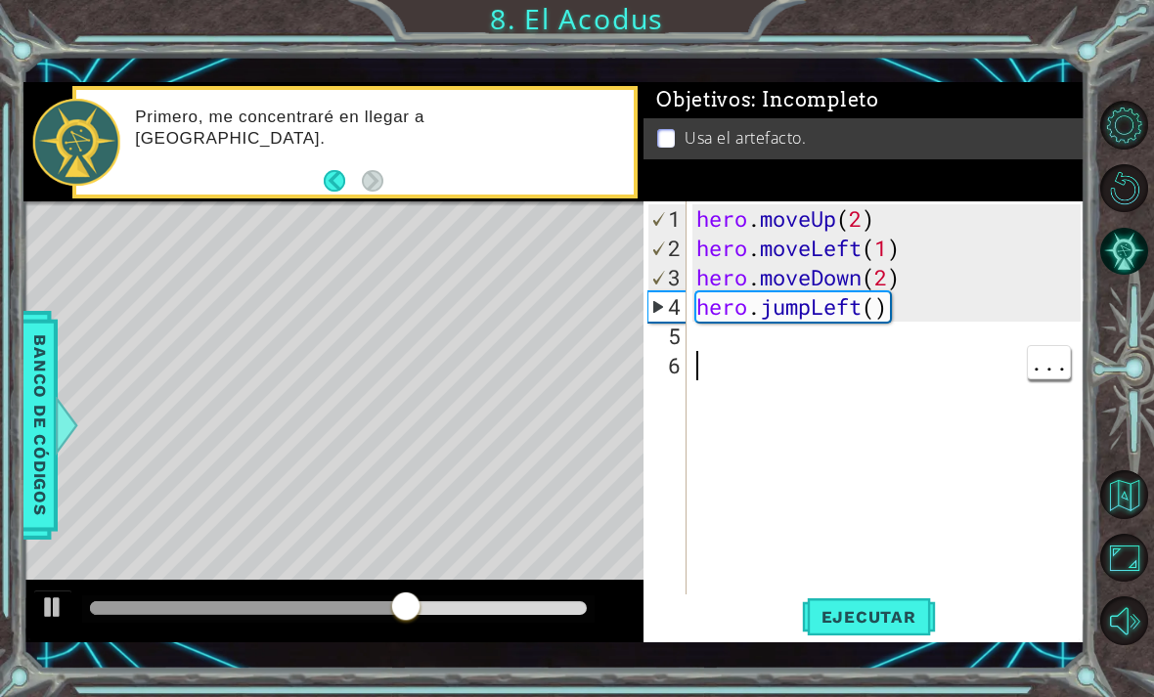
click at [735, 352] on div "hero . moveUp ( 2 ) hero . moveLeft ( 1 ) hero . moveDown ( 2 ) hero . jumpLeft…" at bounding box center [891, 438] width 398 height 469
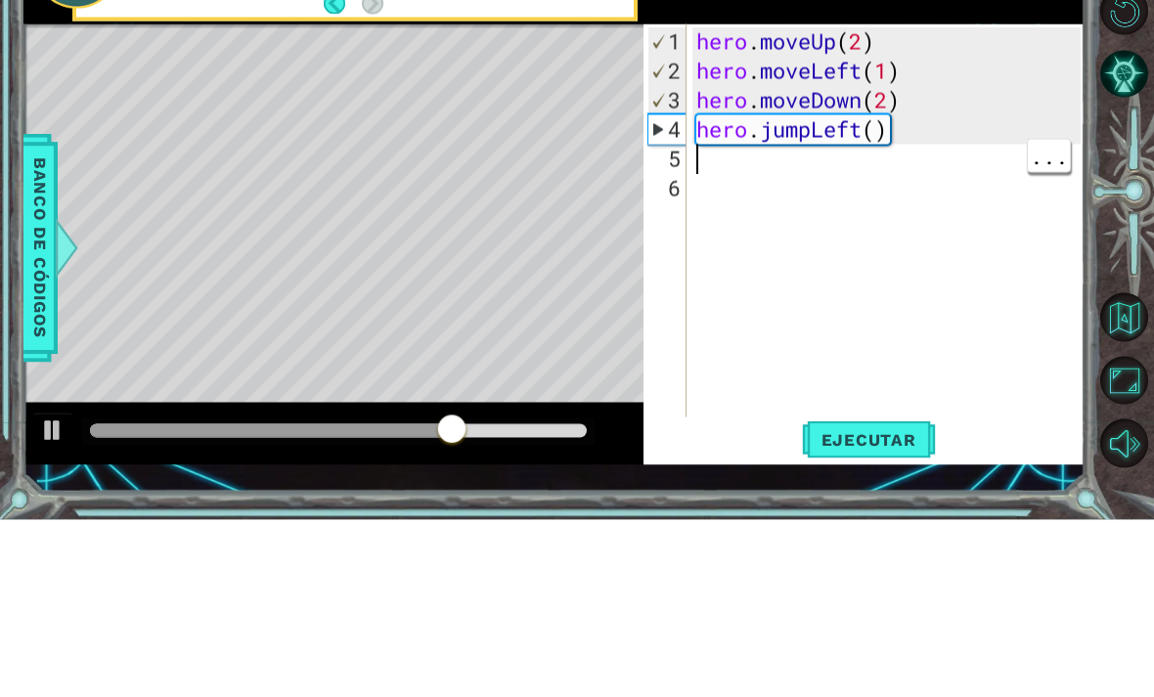
click at [714, 204] on div "hero . moveUp ( 2 ) hero . moveLeft ( 1 ) hero . moveDown ( 2 ) hero . jumpLeft…" at bounding box center [891, 438] width 398 height 469
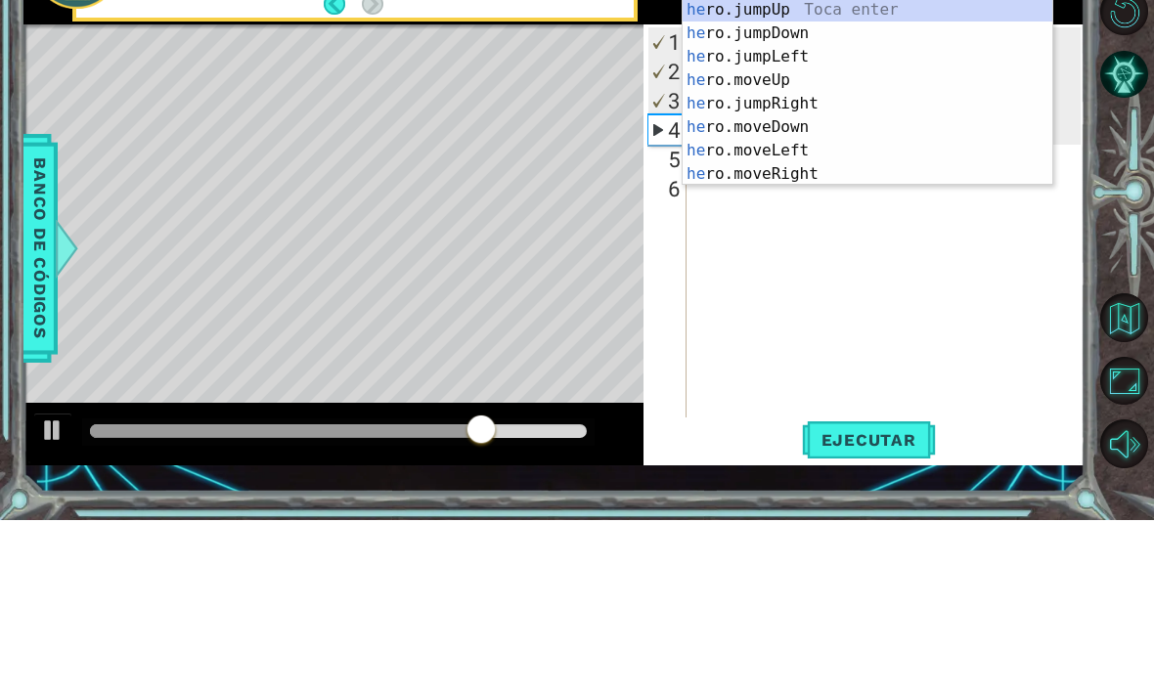
scroll to position [0, 1]
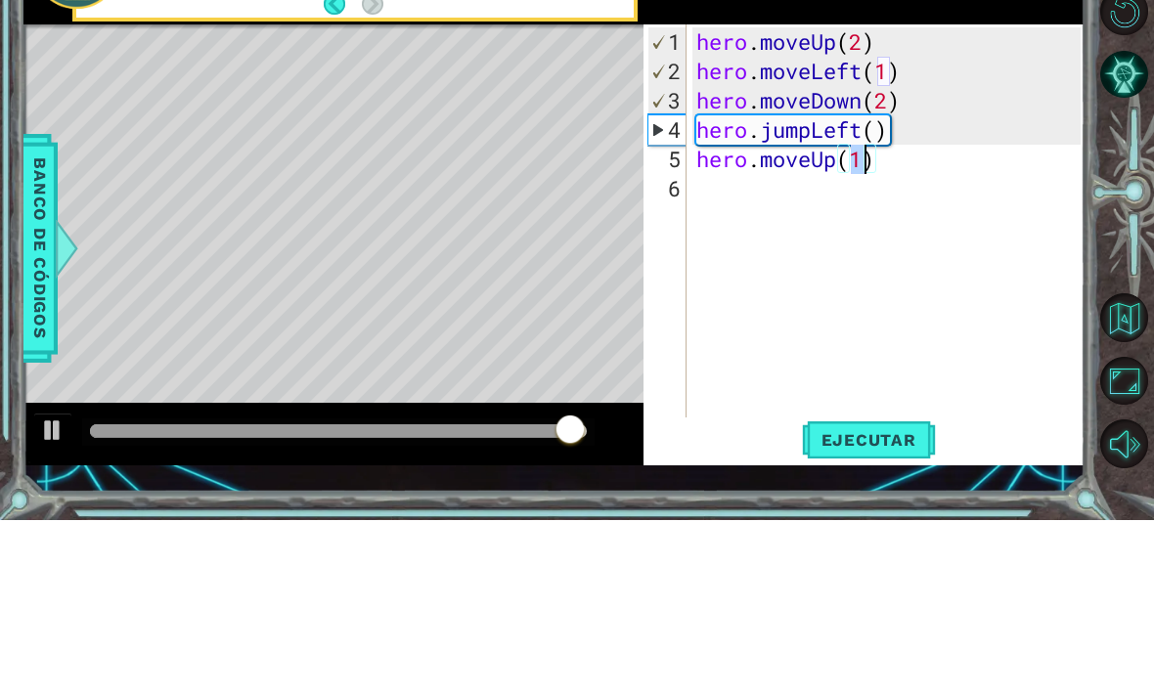
type textarea "hero.moveUp(2)"
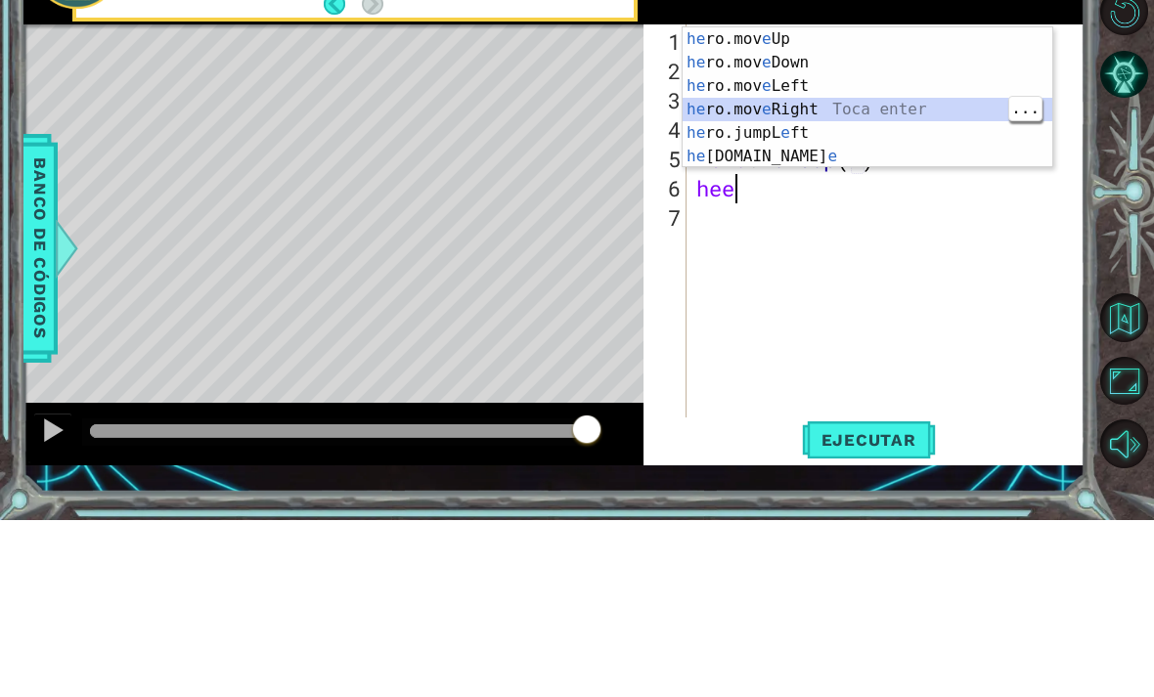
type textarea "hero.moveRight(1)"
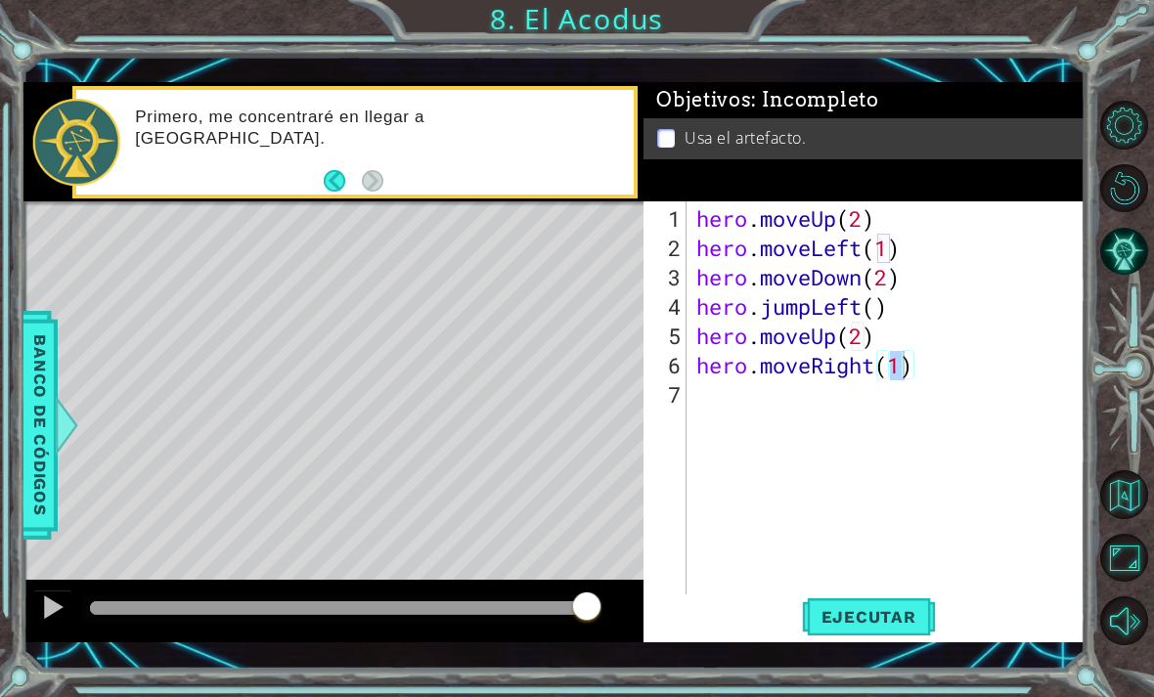
click at [902, 603] on button "Ejecutar" at bounding box center [869, 617] width 134 height 44
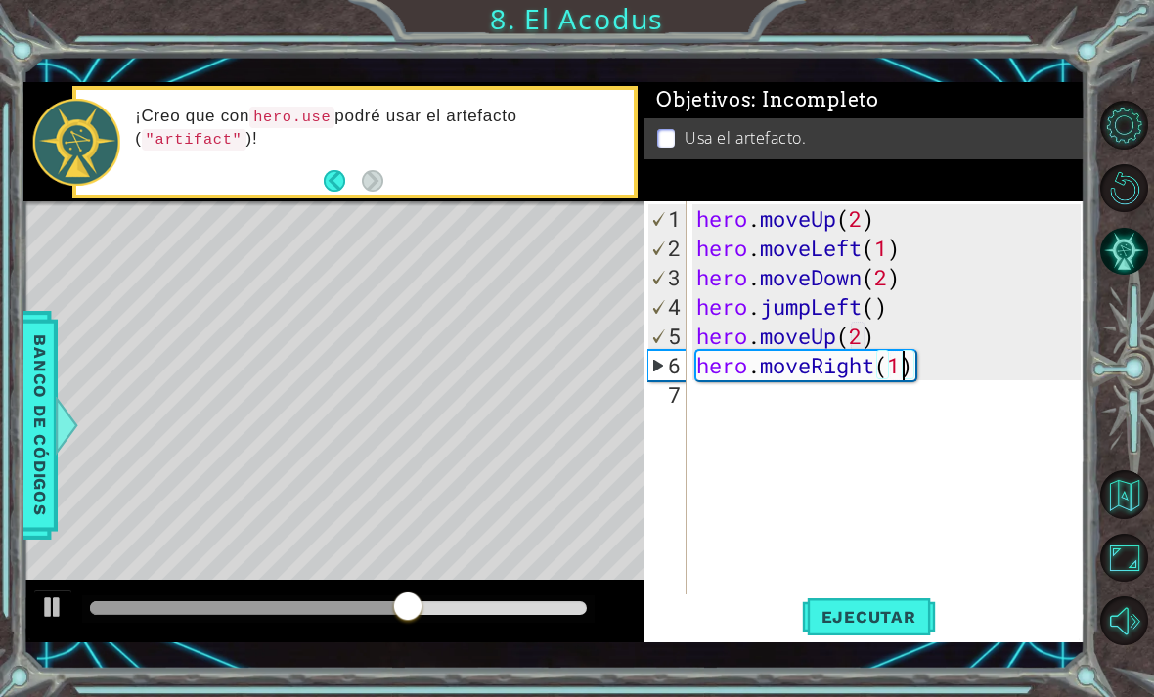
scroll to position [0, 0]
click at [727, 406] on div "hero . moveUp ( 2 ) hero . moveLeft ( 1 ) hero . moveDown ( 2 ) hero . jumpLeft…" at bounding box center [891, 438] width 398 height 469
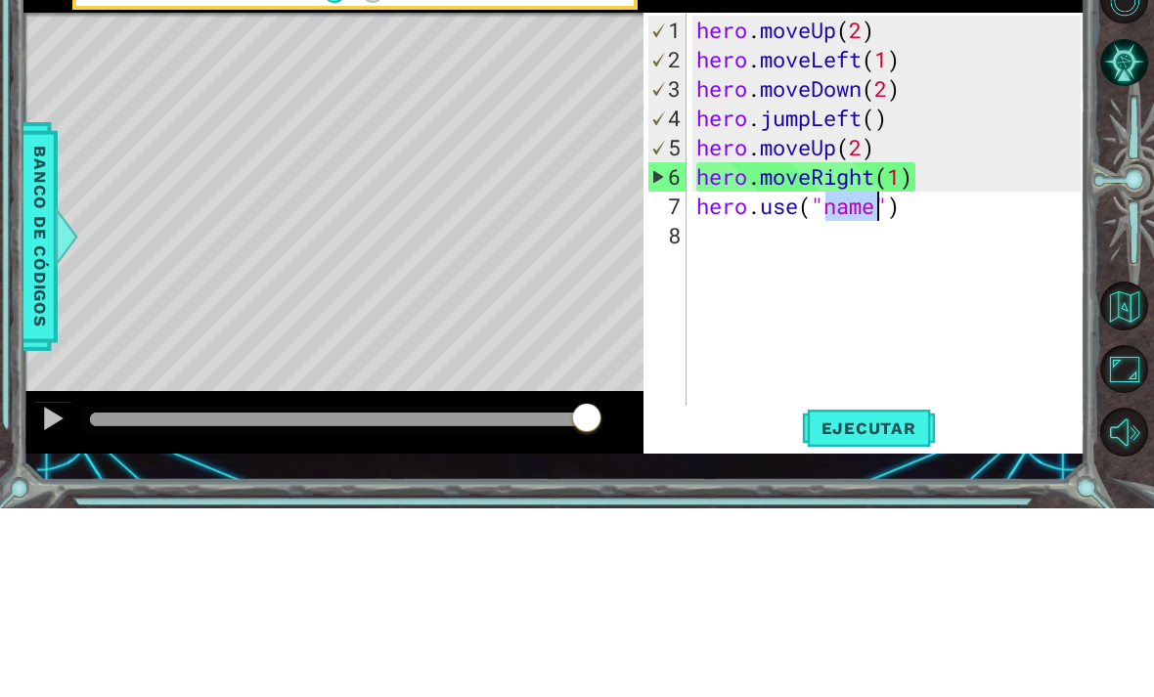
scroll to position [0, 7]
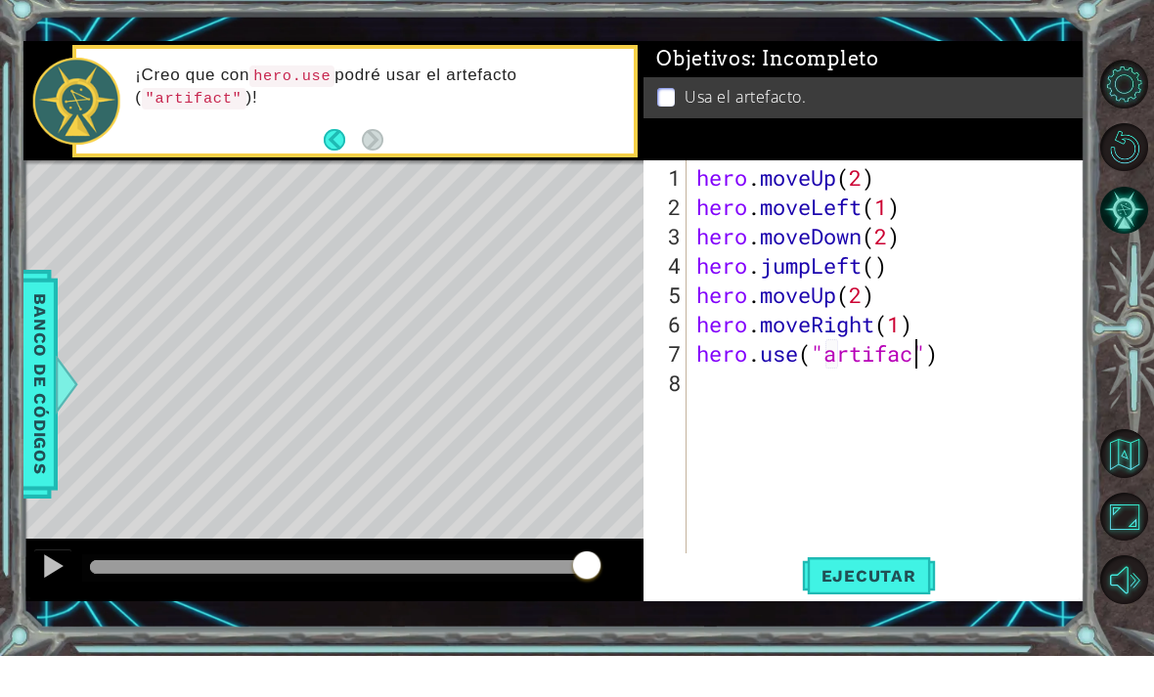
type textarea "hero.use("artifact")"
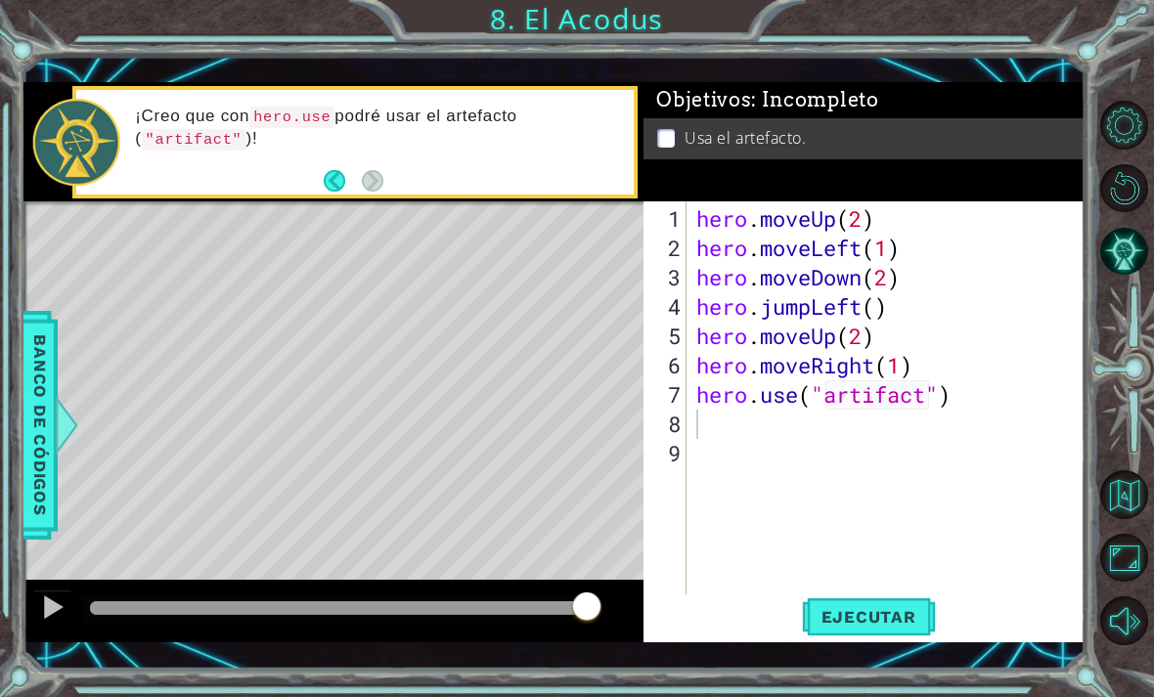
click at [850, 621] on span "Ejecutar" at bounding box center [869, 617] width 134 height 20
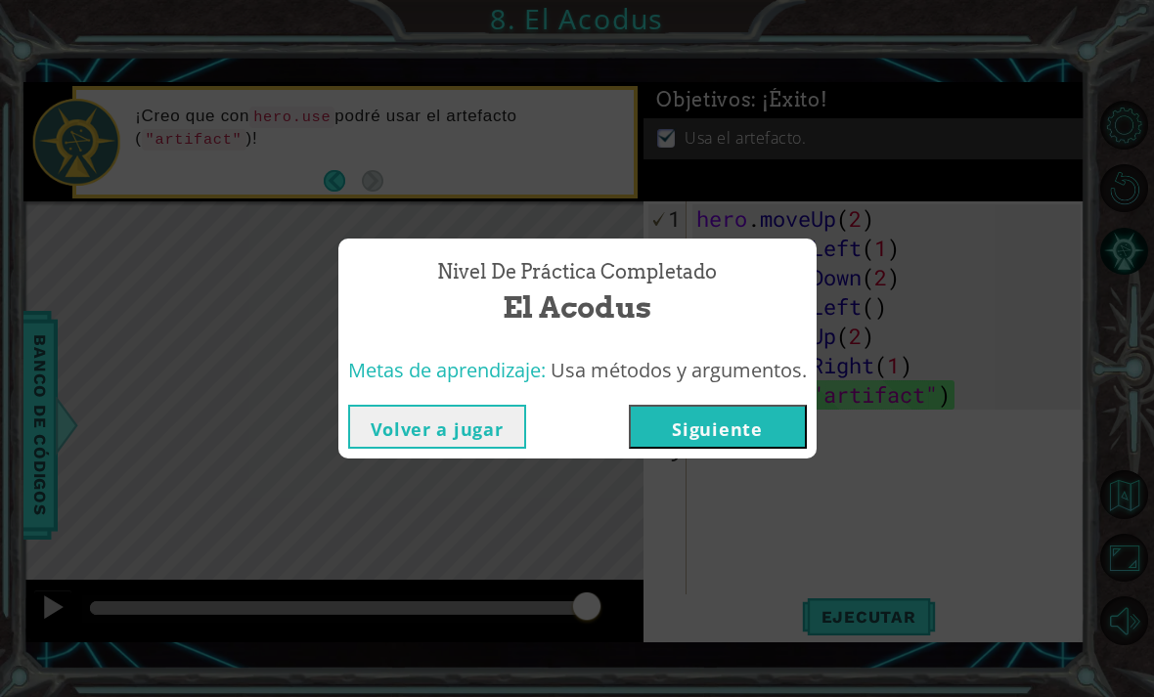
click at [770, 424] on button "Siguiente" at bounding box center [718, 427] width 178 height 44
